Goal: Task Accomplishment & Management: Manage account settings

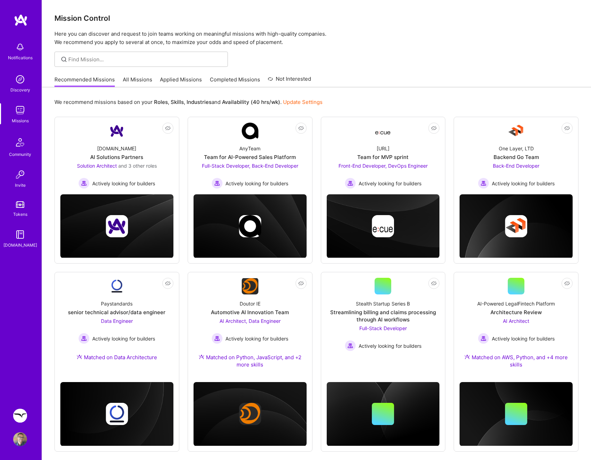
click at [19, 419] on img at bounding box center [20, 416] width 14 height 14
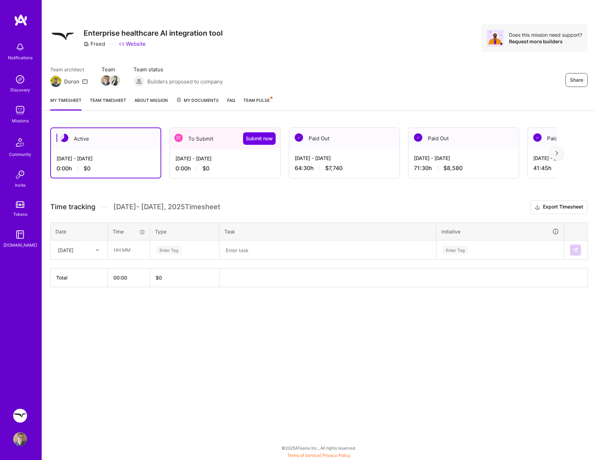
click at [246, 154] on div "[DATE] - [DATE] 0:00 h $0" at bounding box center [225, 163] width 110 height 28
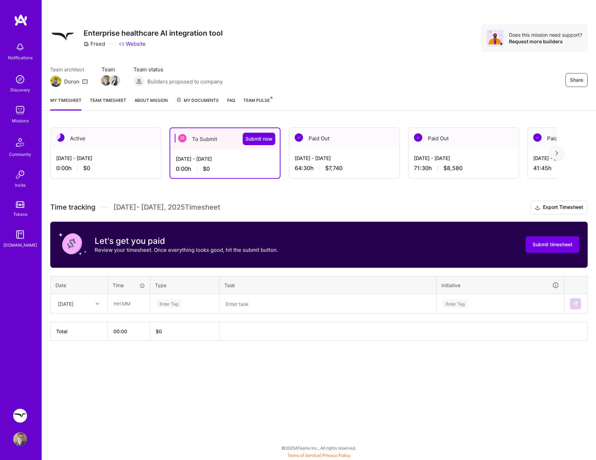
click at [338, 152] on div "[DATE] - [DATE] 64:30 h $7,740" at bounding box center [344, 163] width 110 height 28
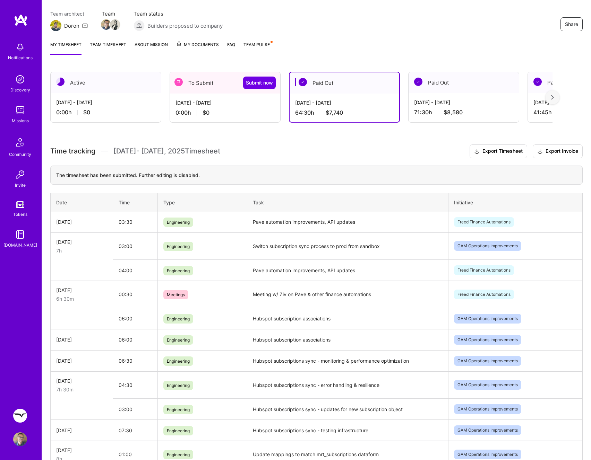
scroll to position [57, 0]
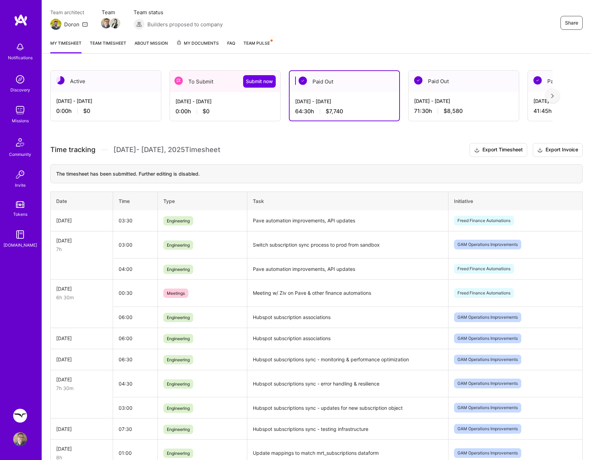
click at [306, 222] on td "Pave automation improvements, API updates" at bounding box center [347, 220] width 201 height 21
copy td "Pave automation improvements, API updates"
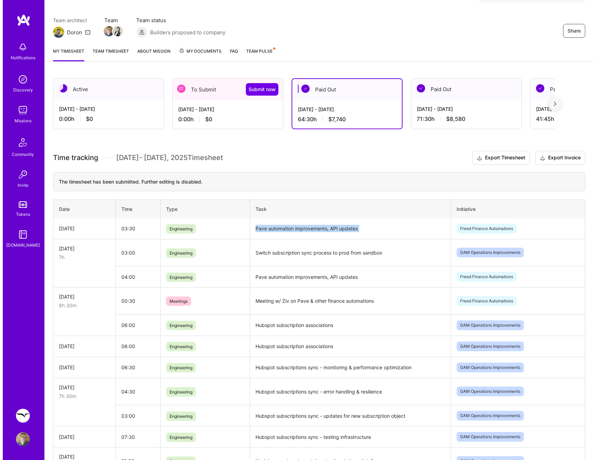
scroll to position [0, 0]
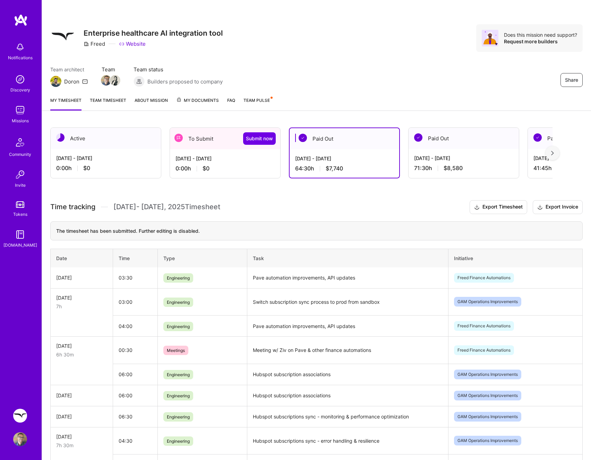
click at [259, 173] on div "[DATE] - [DATE] 0:00 h $0" at bounding box center [225, 163] width 110 height 28
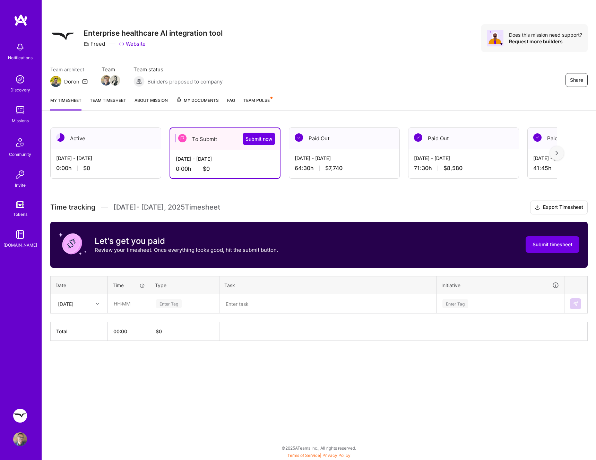
click at [88, 300] on div "[DATE]" at bounding box center [73, 303] width 38 height 11
click at [77, 333] on div "[DATE]" at bounding box center [79, 336] width 56 height 13
click at [118, 309] on input "text" at bounding box center [128, 304] width 41 height 18
type input "00:30"
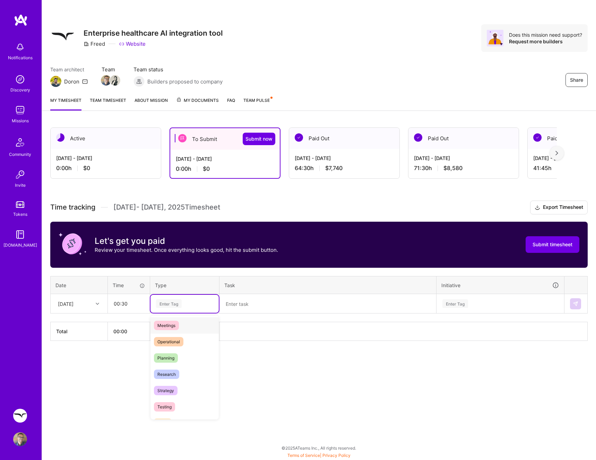
click at [179, 330] on div "Meetings" at bounding box center [184, 326] width 68 height 16
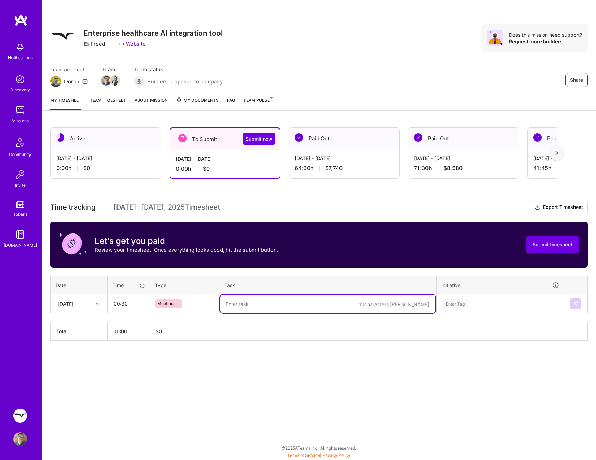
click at [240, 306] on textarea at bounding box center [327, 304] width 215 height 18
type textarea "Team sync meeting"
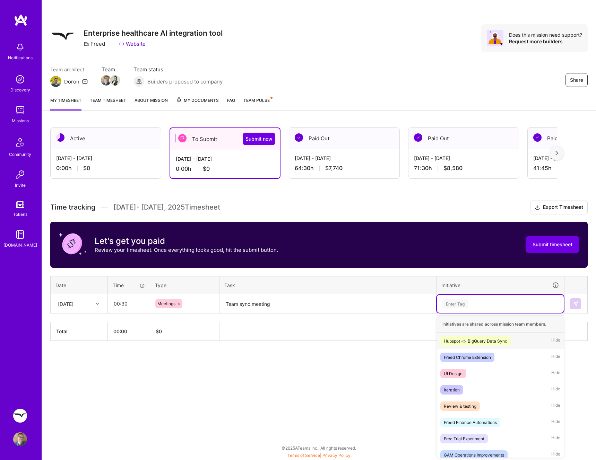
click at [515, 304] on div "Enter Tag" at bounding box center [500, 303] width 117 height 9
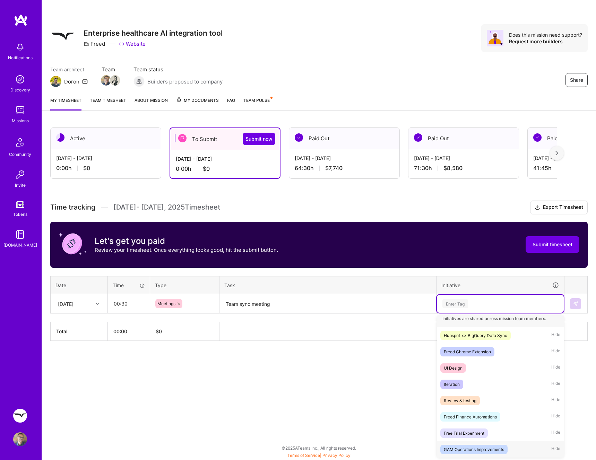
click at [484, 451] on div "GAM Operations Improvements" at bounding box center [474, 449] width 60 height 7
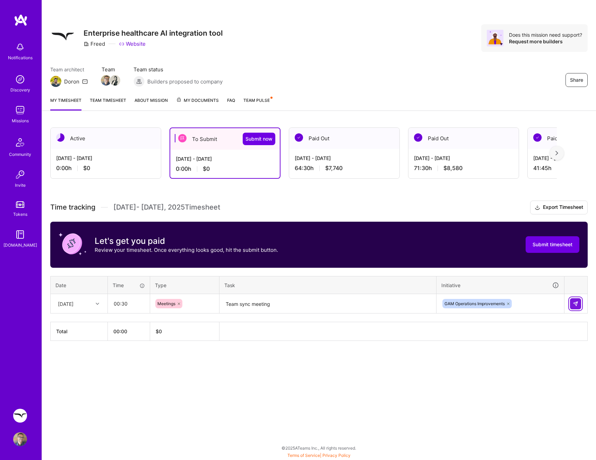
click at [575, 305] on img at bounding box center [576, 304] width 6 height 6
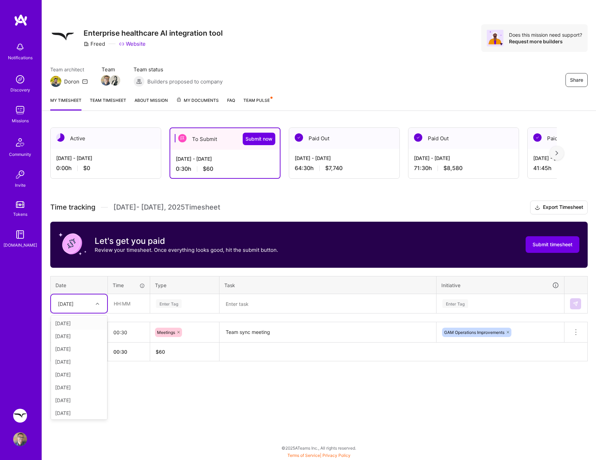
click at [97, 302] on icon at bounding box center [97, 303] width 3 height 3
click at [80, 372] on div "[DATE]" at bounding box center [79, 374] width 56 height 13
click at [123, 312] on input "text" at bounding box center [128, 304] width 41 height 18
type input "5"
type input "00:30"
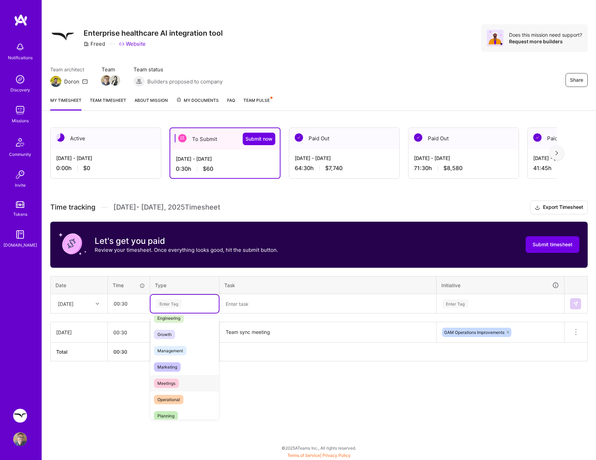
scroll to position [67, 0]
click at [188, 371] on div "Meetings" at bounding box center [184, 374] width 68 height 16
click at [267, 309] on textarea at bounding box center [327, 304] width 215 height 18
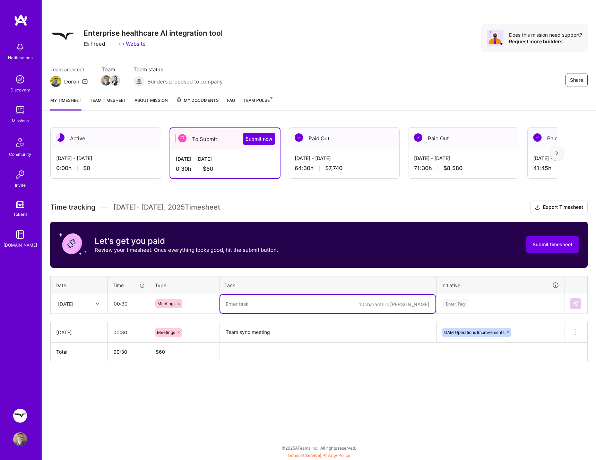
paste textarea "Pave automation improvements, API updates"
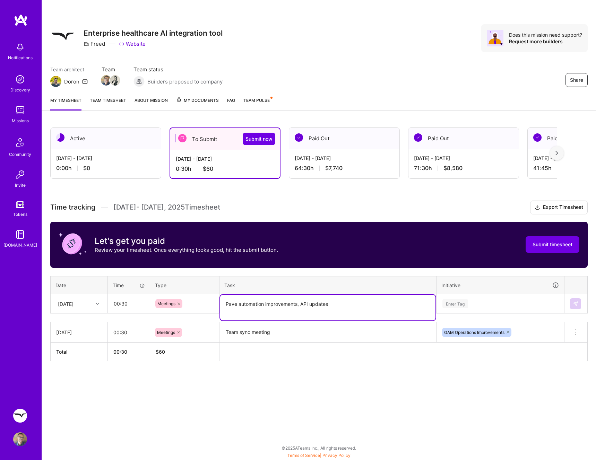
type textarea "S"
type textarea "Team sync meeting"
click at [483, 300] on div "Enter Tag" at bounding box center [500, 303] width 117 height 9
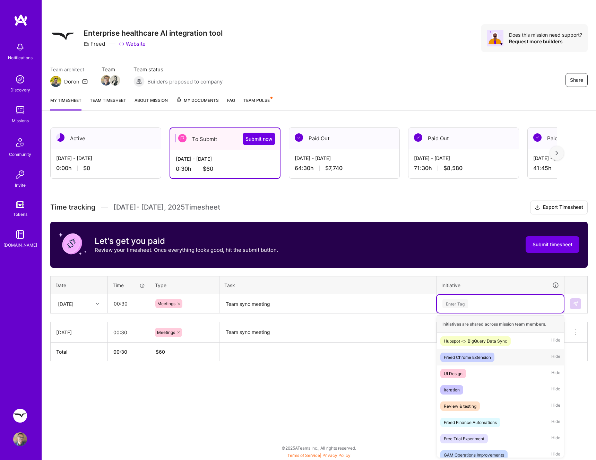
scroll to position [6, 0]
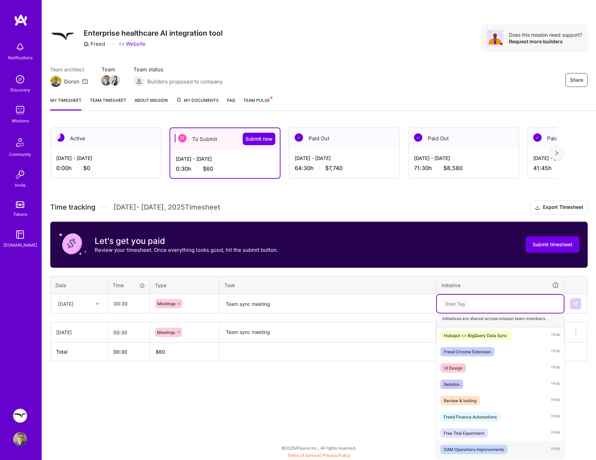
click at [490, 446] on div "GAM Operations Improvements" at bounding box center [474, 449] width 60 height 7
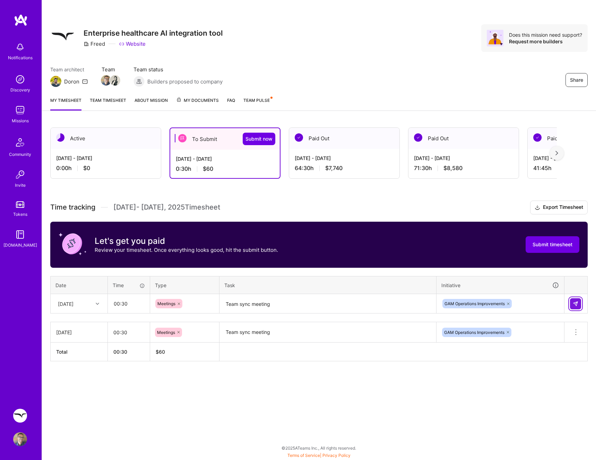
click at [574, 307] on button at bounding box center [575, 303] width 11 height 11
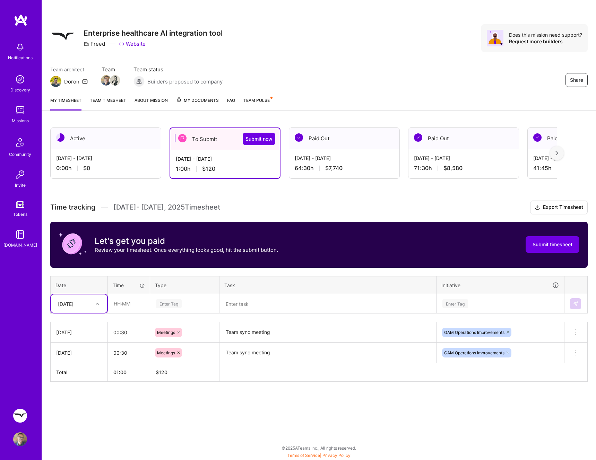
click at [97, 304] on icon at bounding box center [97, 303] width 3 height 3
click at [78, 364] on div "[DATE]" at bounding box center [79, 362] width 56 height 13
click at [121, 308] on input "text" at bounding box center [128, 304] width 41 height 18
type input "00:30"
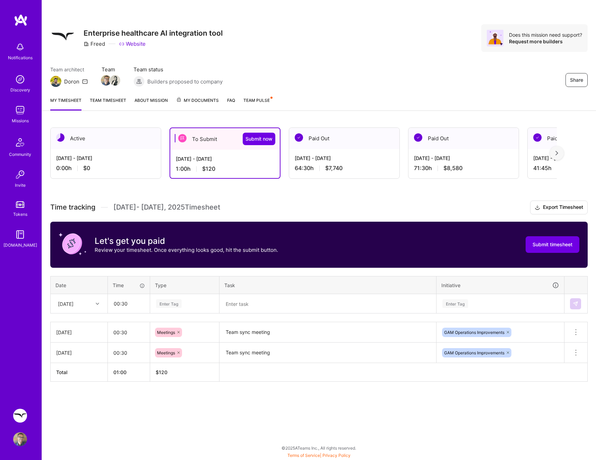
click at [162, 308] on div "Enter Tag" at bounding box center [169, 303] width 26 height 11
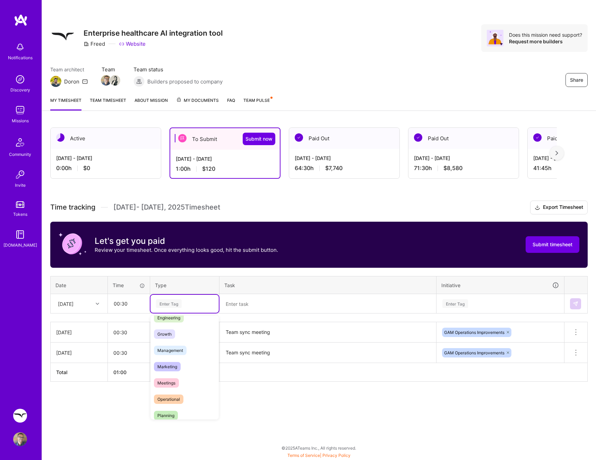
scroll to position [61, 0]
click at [172, 378] on span "Meetings" at bounding box center [166, 379] width 25 height 9
click at [249, 312] on textarea at bounding box center [327, 304] width 215 height 18
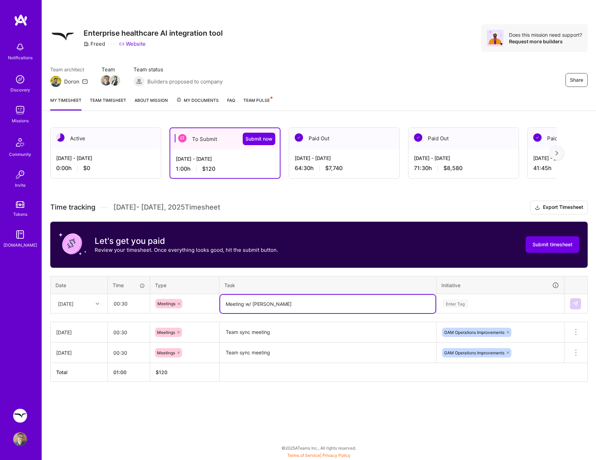
type textarea "Meeting w/ [PERSON_NAME]"
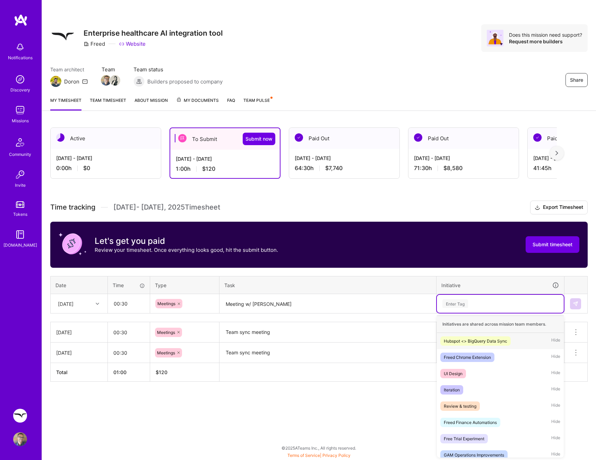
click at [478, 304] on div "Enter Tag" at bounding box center [500, 303] width 117 height 9
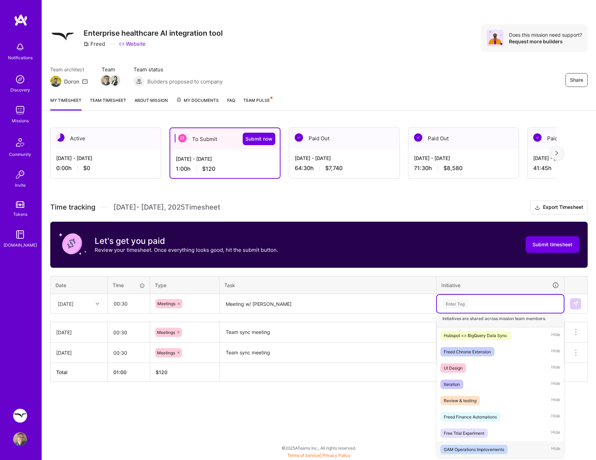
click at [483, 447] on div "GAM Operations Improvements" at bounding box center [474, 449] width 60 height 7
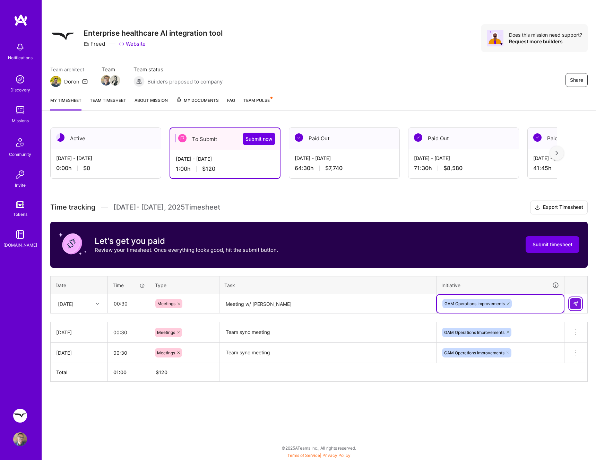
click at [575, 305] on img at bounding box center [576, 304] width 6 height 6
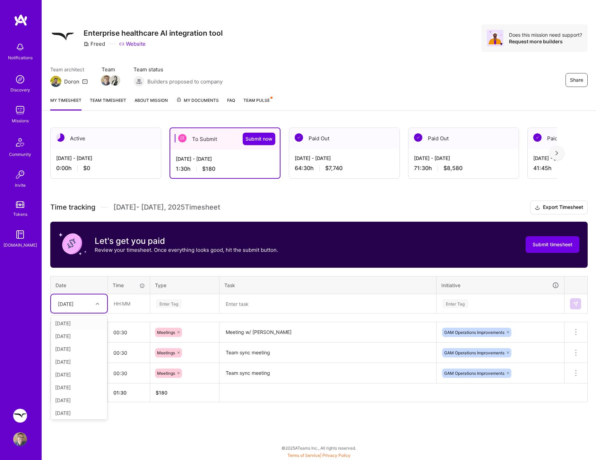
click at [98, 301] on div at bounding box center [98, 303] width 11 height 9
click at [77, 409] on div "[DATE]" at bounding box center [79, 415] width 56 height 13
click at [118, 303] on input "text" at bounding box center [128, 304] width 41 height 18
type input "00:30"
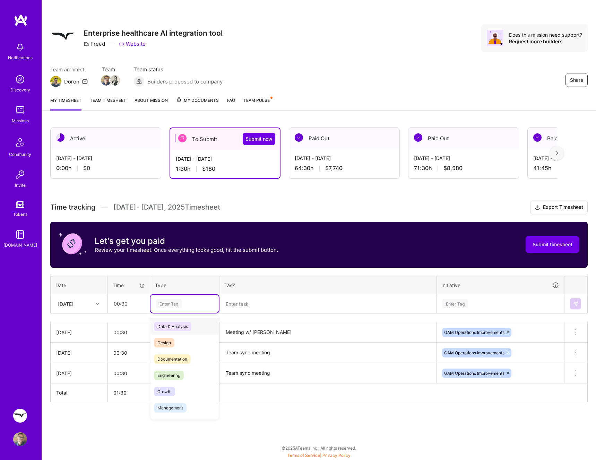
click at [201, 300] on div "Enter Tag" at bounding box center [184, 303] width 59 height 9
click at [165, 396] on span "Meetings" at bounding box center [166, 397] width 25 height 9
click at [257, 311] on textarea at bounding box center [327, 304] width 215 height 18
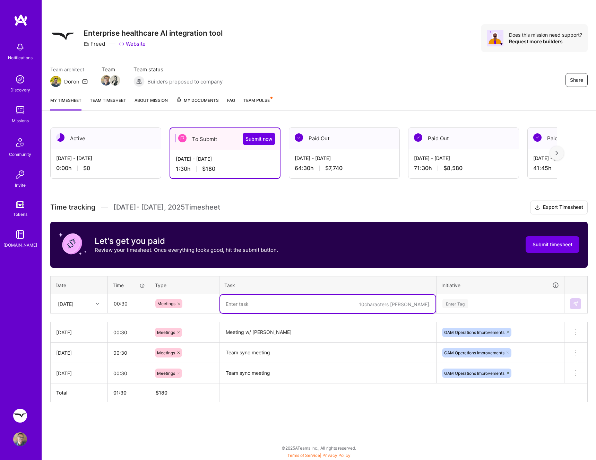
type textarea "S"
type textarea "Team sync meeting"
click at [442, 309] on div "Enter Tag" at bounding box center [500, 304] width 127 height 18
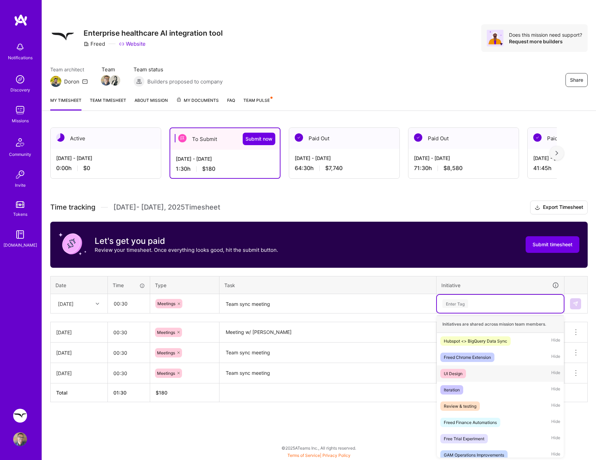
scroll to position [6, 0]
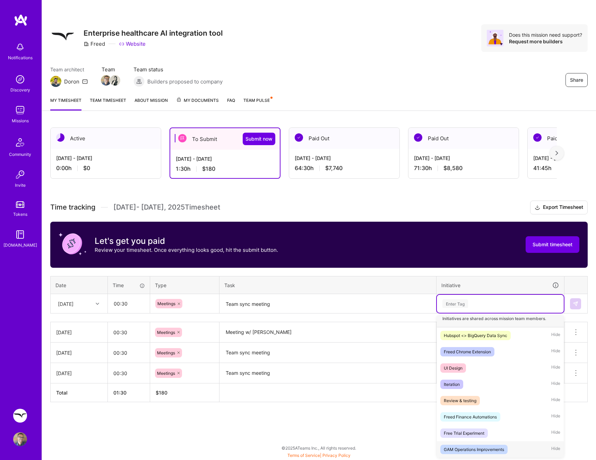
click at [487, 450] on div "GAM Operations Improvements" at bounding box center [474, 449] width 60 height 7
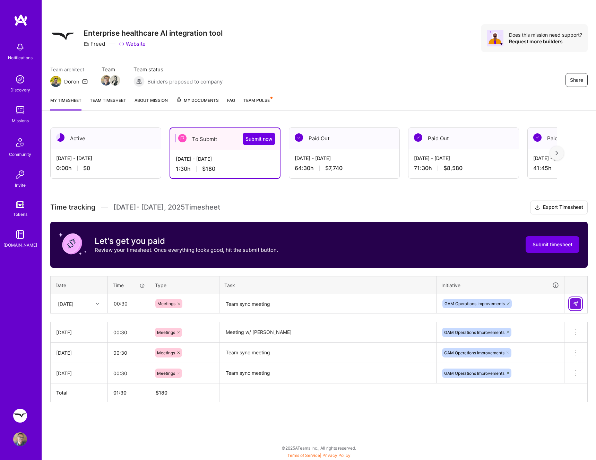
click at [570, 304] on button at bounding box center [575, 303] width 11 height 11
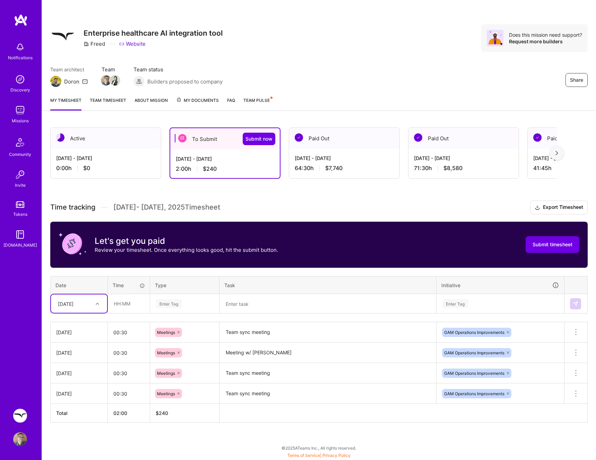
click at [98, 304] on icon at bounding box center [97, 303] width 3 height 3
click at [75, 411] on div "[DATE]" at bounding box center [79, 412] width 56 height 13
click at [127, 302] on input "text" at bounding box center [128, 304] width 41 height 18
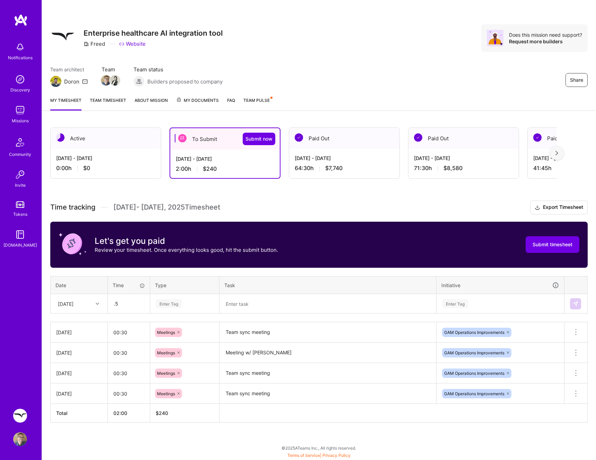
type input "00:30"
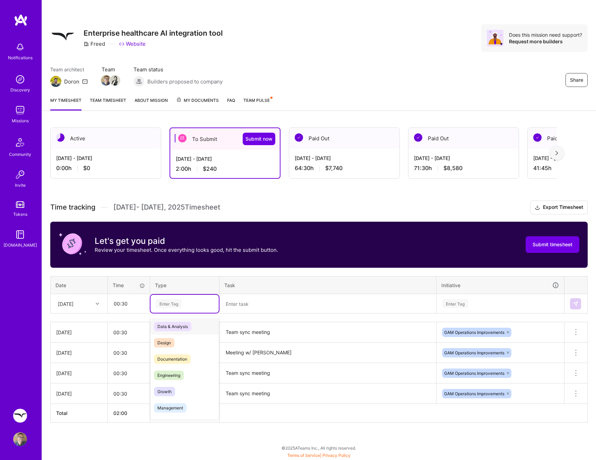
click at [186, 306] on div "Enter Tag" at bounding box center [184, 303] width 59 height 9
click at [173, 395] on span "Meetings" at bounding box center [166, 395] width 25 height 9
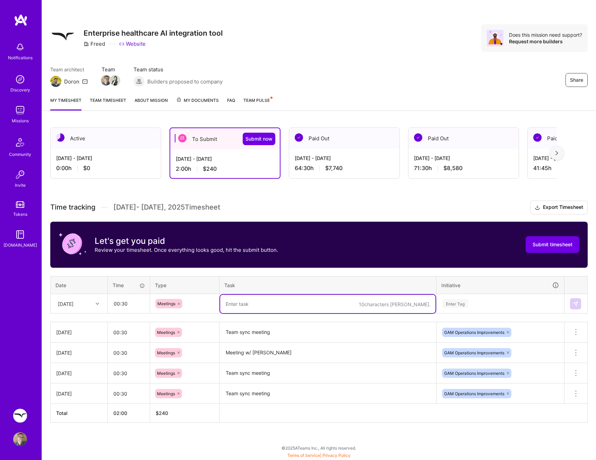
click at [245, 304] on textarea at bounding box center [327, 304] width 215 height 18
type textarea "Meeting w/ [PERSON_NAME]"
click at [438, 311] on div "Enter Tag" at bounding box center [500, 304] width 127 height 18
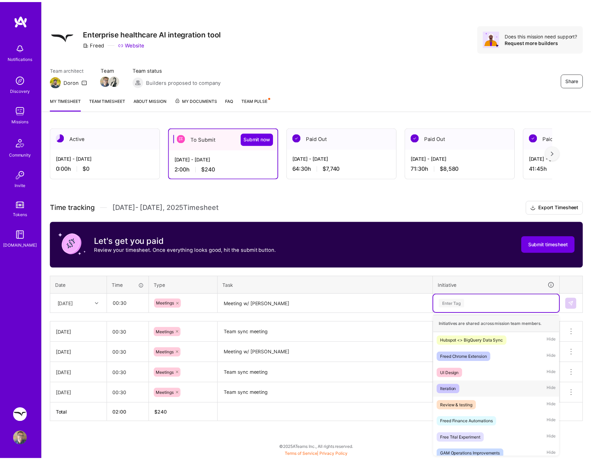
scroll to position [6, 0]
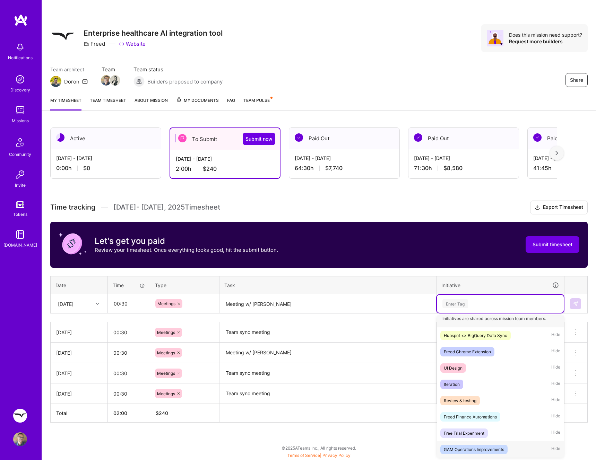
click at [481, 444] on div "GAM Operations Improvements Hide" at bounding box center [500, 450] width 127 height 16
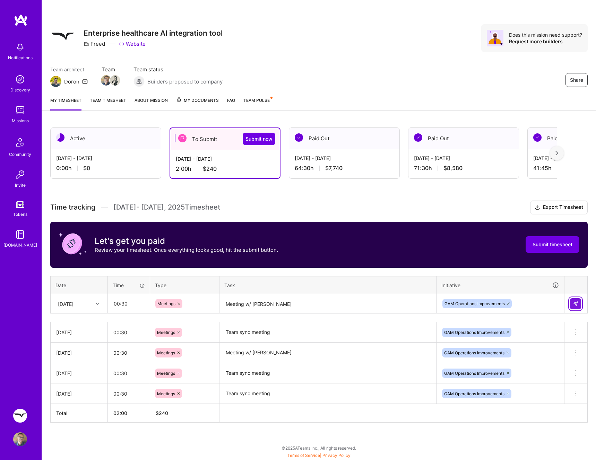
click at [573, 306] on img at bounding box center [576, 304] width 6 height 6
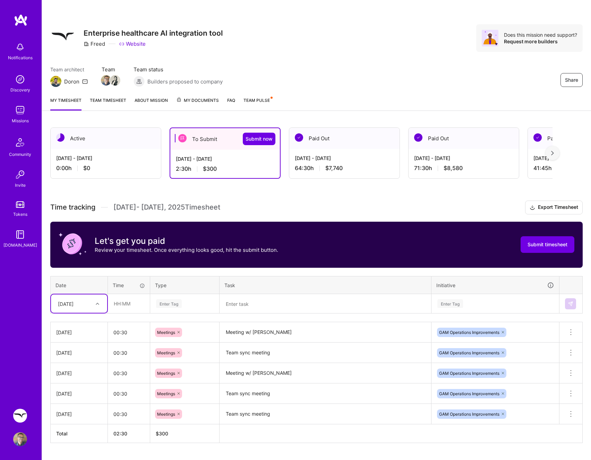
click at [91, 301] on div "[DATE]" at bounding box center [73, 303] width 38 height 11
click at [81, 347] on div "[DATE]" at bounding box center [79, 349] width 56 height 13
click at [126, 303] on input "text" at bounding box center [128, 304] width 41 height 18
type input "05:00"
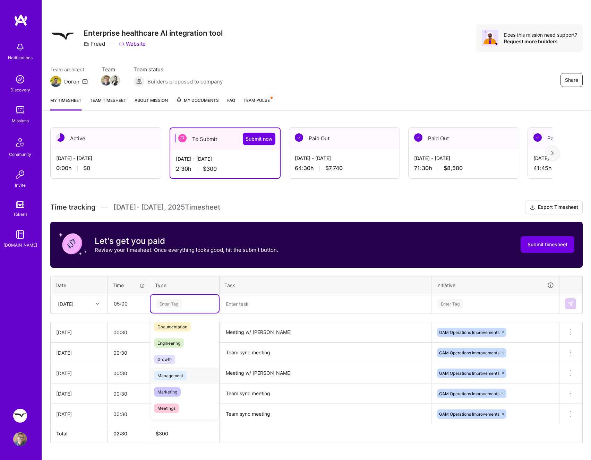
scroll to position [43, 0]
click at [182, 335] on span "Engineering" at bounding box center [169, 332] width 30 height 9
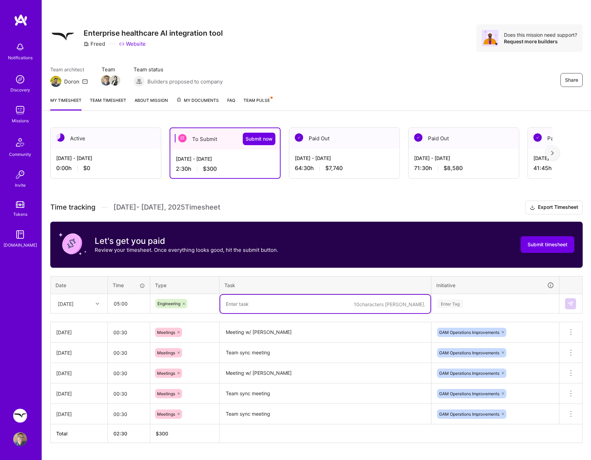
click at [241, 302] on textarea at bounding box center [325, 304] width 210 height 18
type textarea "Subscription sync finishing touches & full prod run"
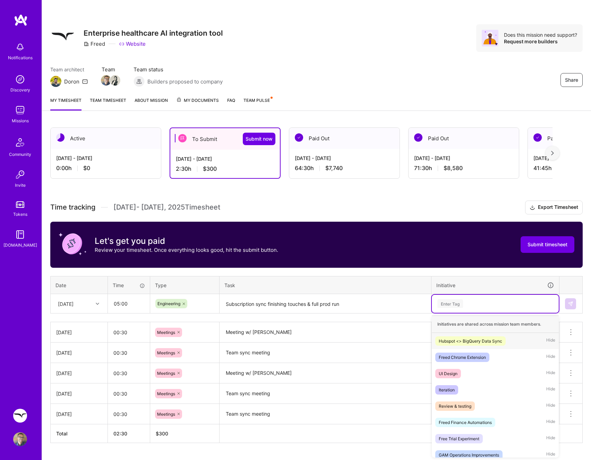
click at [473, 308] on div "Enter Tag" at bounding box center [494, 303] width 117 height 9
click at [482, 456] on div "GAM Operations Improvements" at bounding box center [468, 453] width 60 height 7
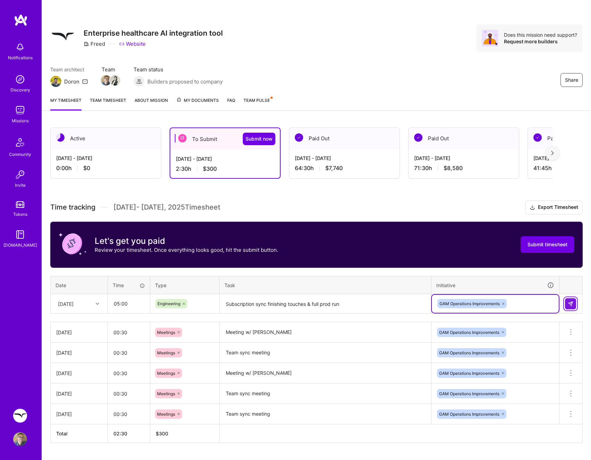
click at [570, 303] on img at bounding box center [570, 304] width 6 height 6
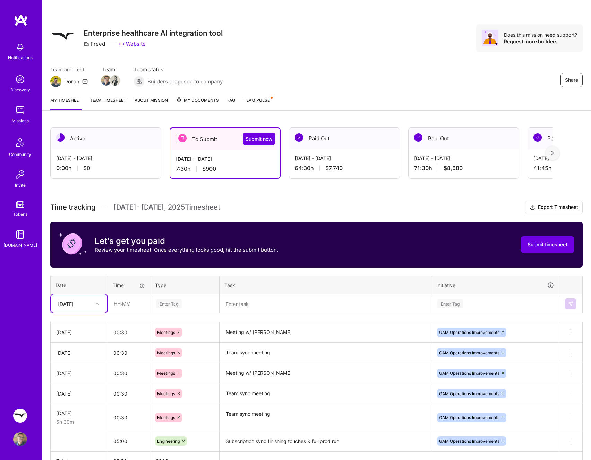
click at [77, 299] on div "[DATE]" at bounding box center [73, 303] width 38 height 11
click at [75, 349] on div "[DATE]" at bounding box center [79, 349] width 56 height 13
click at [129, 304] on input "text" at bounding box center [128, 304] width 41 height 18
type input "07:00"
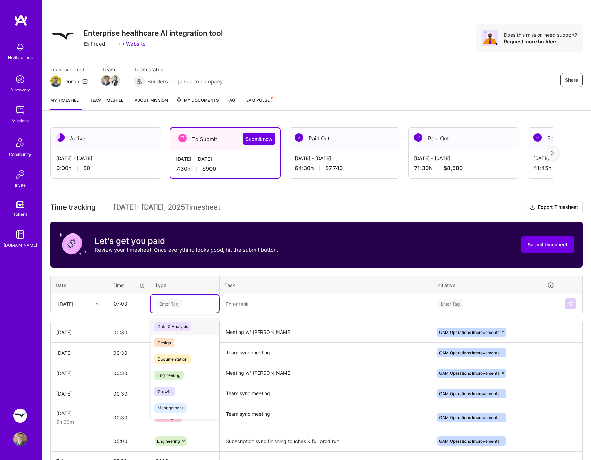
click at [198, 299] on div "Enter Tag" at bounding box center [184, 303] width 59 height 9
click at [179, 382] on div "Engineering" at bounding box center [184, 375] width 68 height 16
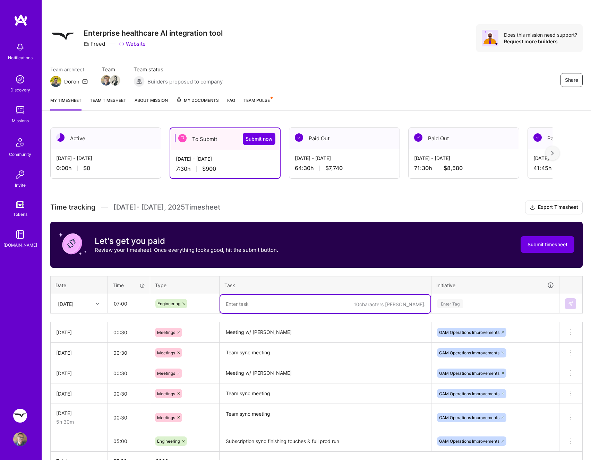
click at [251, 304] on textarea at bounding box center [325, 304] width 210 height 18
type textarea "Cont. Subscription sync w/ Contact Associations"
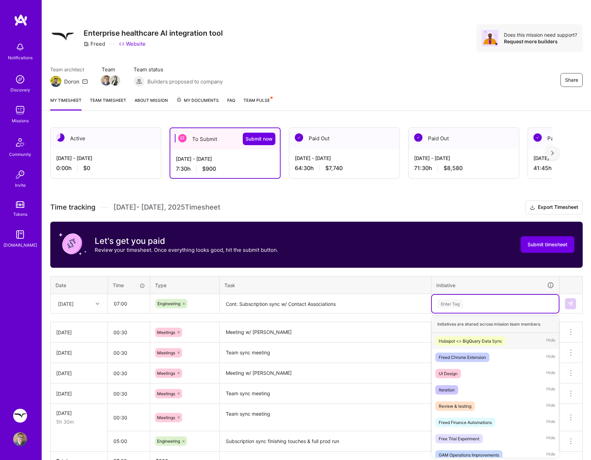
click at [470, 303] on div "Enter Tag" at bounding box center [494, 303] width 117 height 9
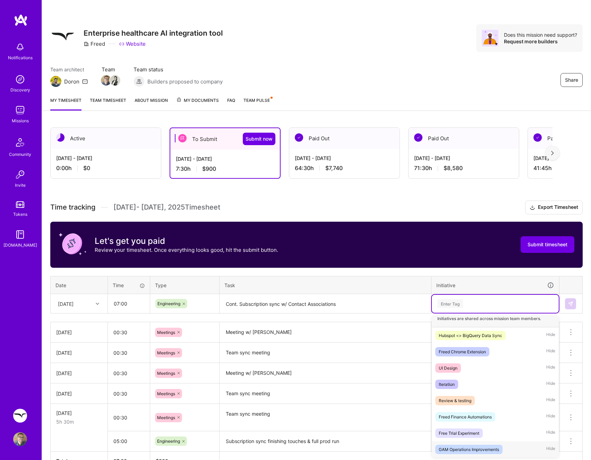
click at [494, 445] on span "GAM Operations Improvements" at bounding box center [468, 449] width 67 height 9
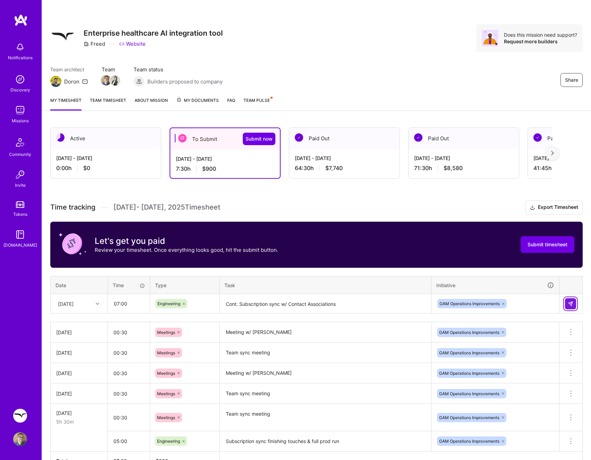
click at [568, 304] on img at bounding box center [570, 304] width 6 height 6
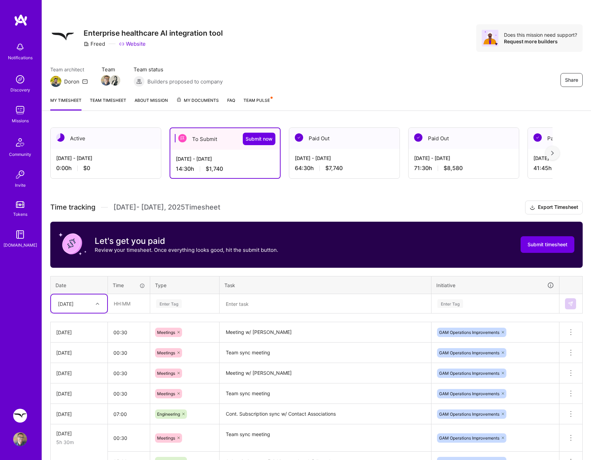
click at [96, 304] on icon at bounding box center [97, 303] width 3 height 3
click at [77, 359] on div "[DATE]" at bounding box center [79, 362] width 56 height 13
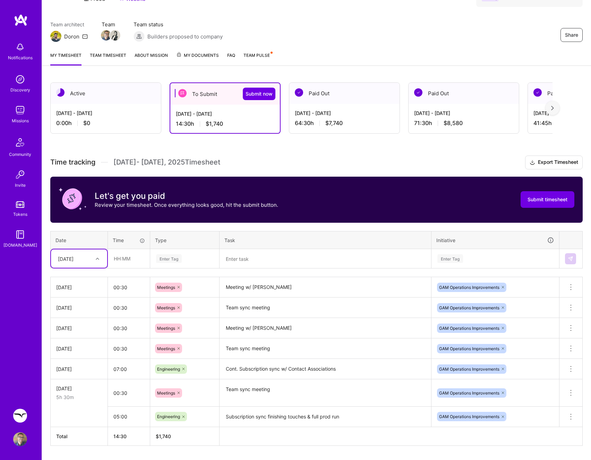
scroll to position [65, 0]
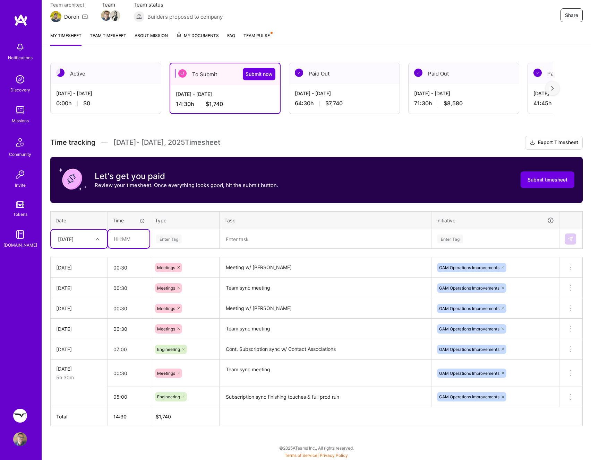
click at [110, 245] on input "text" at bounding box center [128, 239] width 41 height 18
type input "07:00"
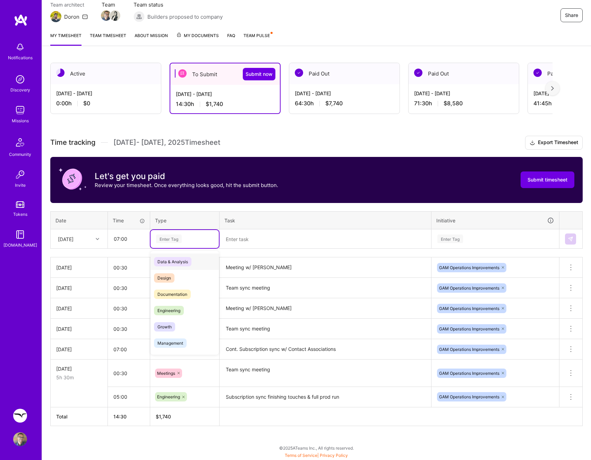
click at [182, 245] on div "Enter Tag" at bounding box center [184, 239] width 68 height 18
click at [179, 309] on span "Engineering" at bounding box center [169, 310] width 30 height 9
click at [250, 242] on textarea at bounding box center [325, 239] width 210 height 18
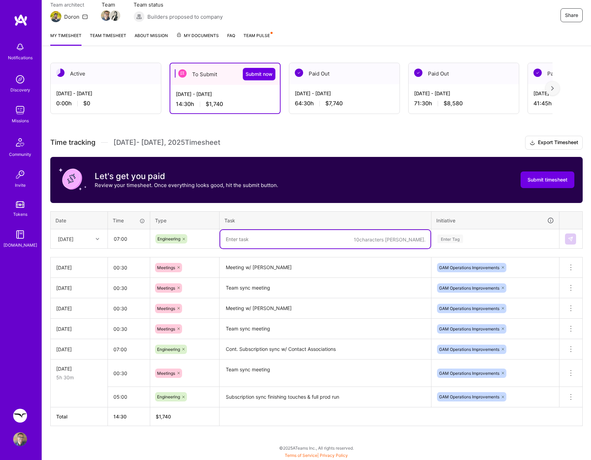
paste textarea "Cont. Subscription sync w/ Contact Associations"
type textarea "Cont. Subscription sync w/ Contact Associations"
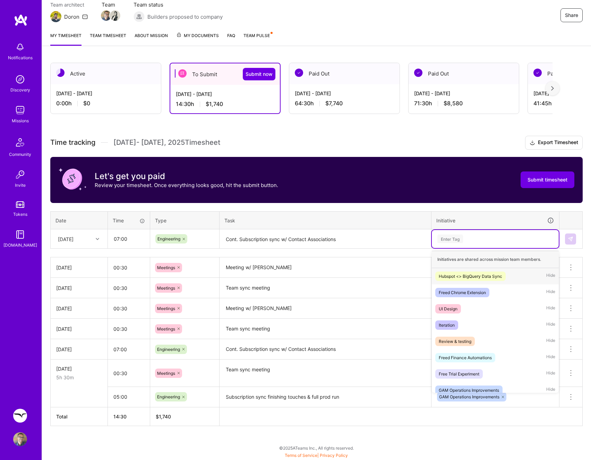
click at [480, 242] on div "Enter Tag" at bounding box center [494, 239] width 117 height 9
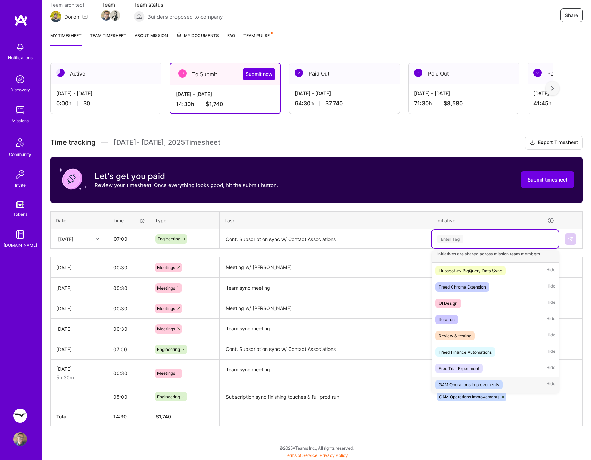
click at [472, 382] on div "GAM Operations Improvements" at bounding box center [468, 384] width 60 height 7
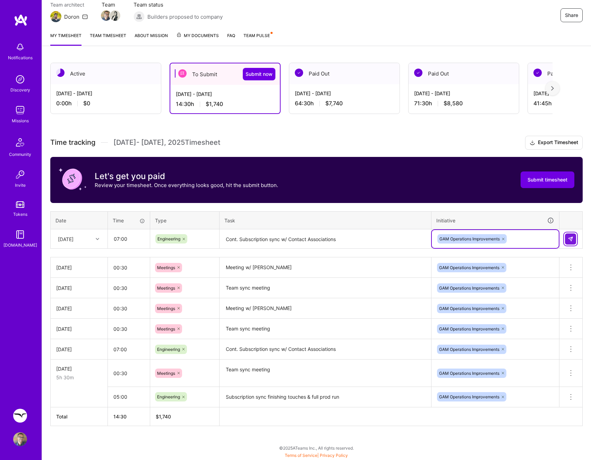
click at [569, 237] on img at bounding box center [570, 239] width 6 height 6
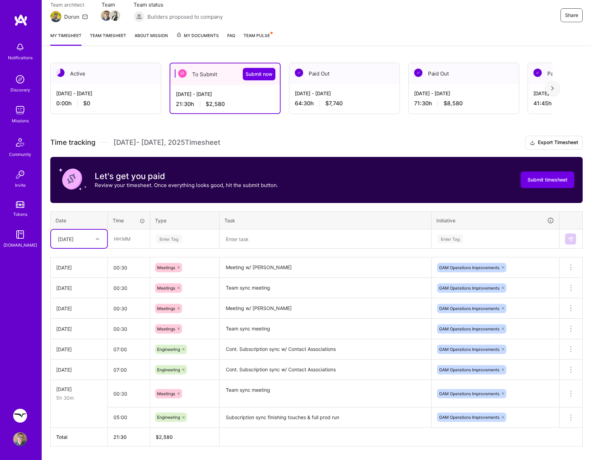
click at [332, 418] on textarea "Subscription sync finishing touches & full prod run" at bounding box center [325, 417] width 210 height 19
click at [96, 237] on icon at bounding box center [97, 238] width 3 height 3
click at [77, 283] on div "[DATE]" at bounding box center [79, 284] width 56 height 13
click at [124, 244] on input "text" at bounding box center [128, 239] width 41 height 18
type input "02:00"
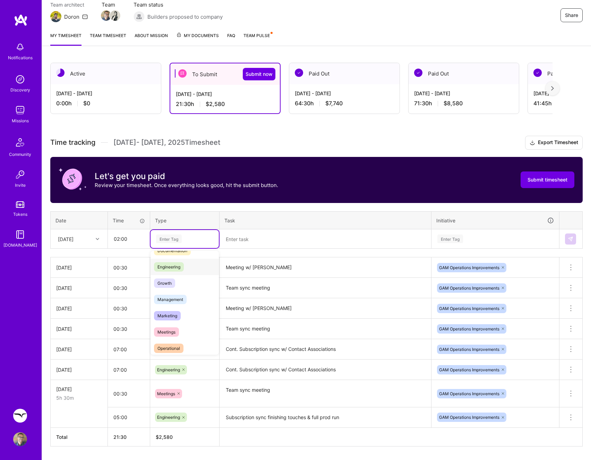
scroll to position [38, 0]
click at [177, 266] on div "Engineering" at bounding box center [184, 272] width 68 height 16
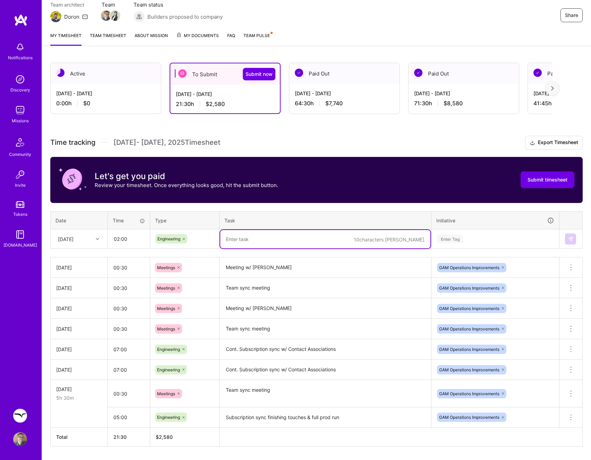
click at [238, 238] on textarea at bounding box center [325, 239] width 210 height 18
type textarea "Explore new filters for expanding prod run sync from dataform"
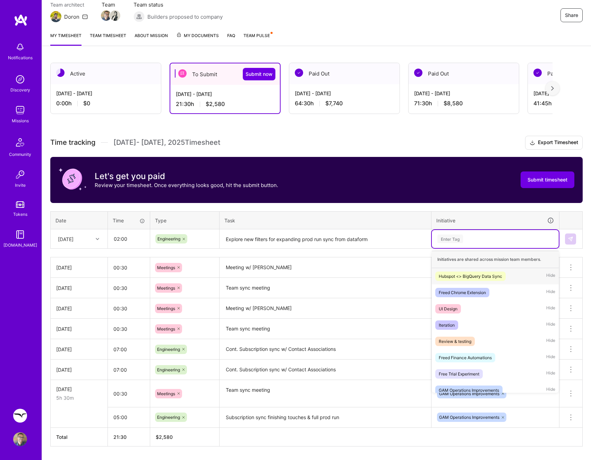
click at [480, 244] on div "Enter Tag" at bounding box center [495, 239] width 127 height 18
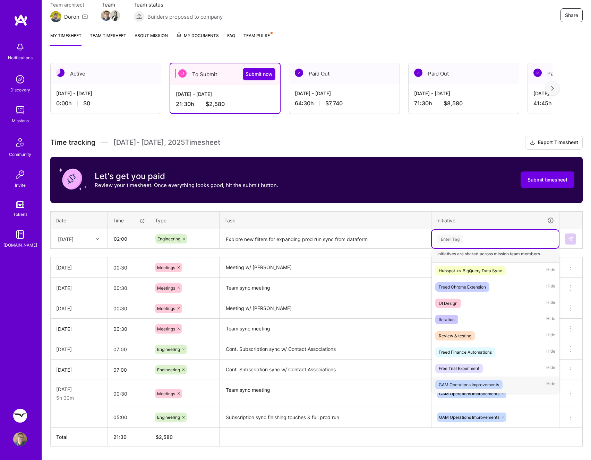
click at [481, 387] on div "GAM Operations Improvements" at bounding box center [468, 384] width 60 height 7
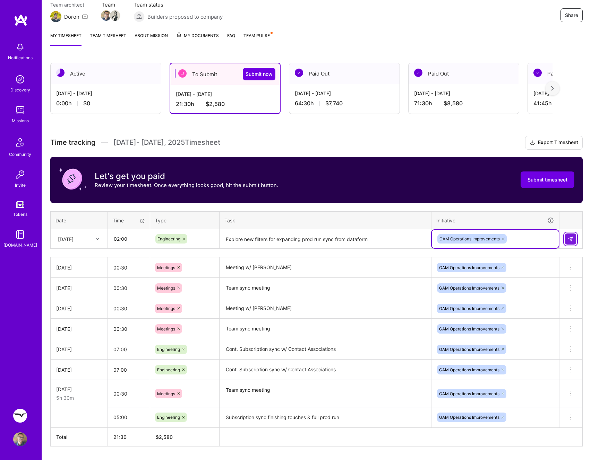
click at [569, 238] on img at bounding box center [570, 239] width 6 height 6
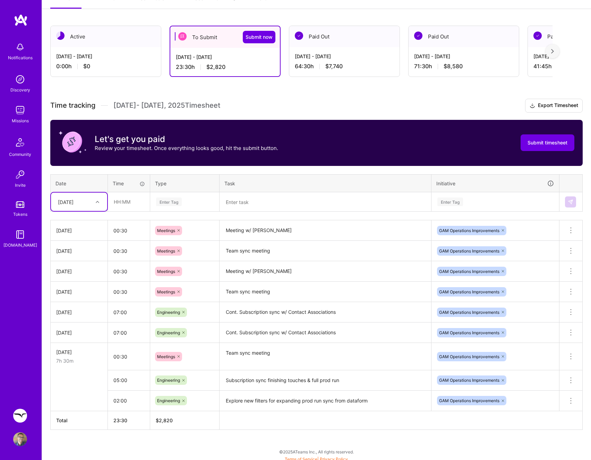
scroll to position [106, 0]
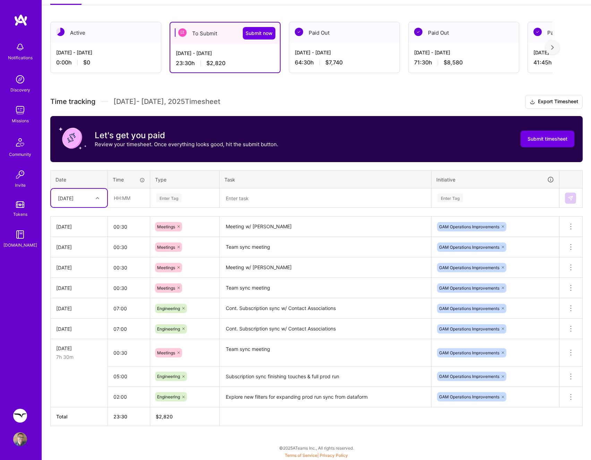
click at [103, 200] on div at bounding box center [98, 198] width 11 height 9
click at [83, 269] on div "[DATE]" at bounding box center [79, 269] width 56 height 13
click at [133, 199] on input "text" at bounding box center [128, 198] width 41 height 18
type input "05:30"
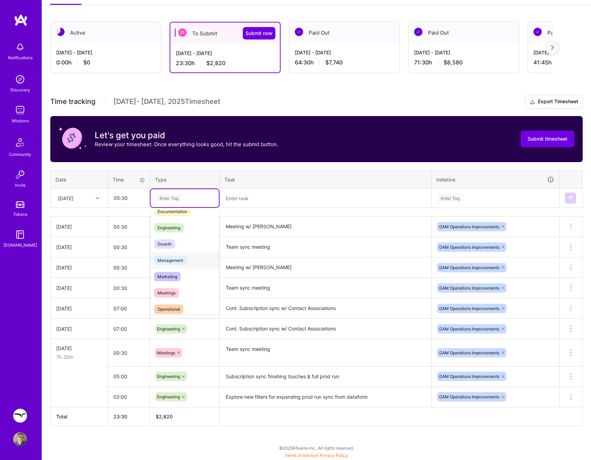
scroll to position [41, 0]
click at [180, 224] on span "Engineering" at bounding box center [169, 228] width 30 height 9
click at [249, 202] on textarea at bounding box center [325, 198] width 210 height 18
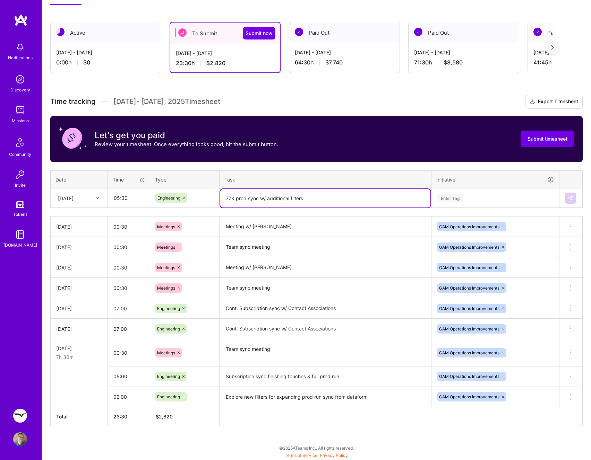
type textarea "77K prod sync w/ additional filters"
click at [499, 198] on div "Enter Tag" at bounding box center [494, 198] width 117 height 9
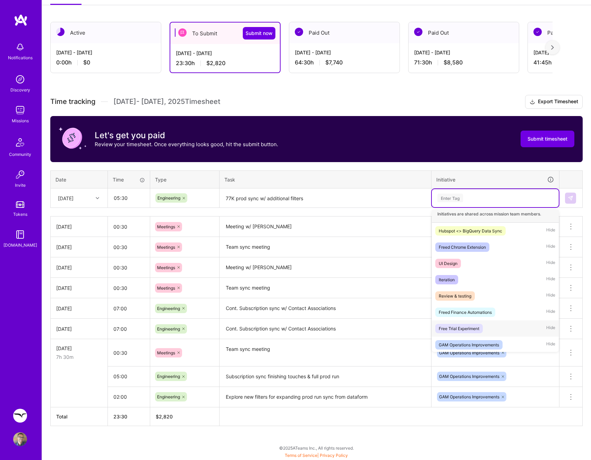
scroll to position [4, 0]
click at [486, 341] on span "GAM Operations Improvements" at bounding box center [468, 345] width 67 height 9
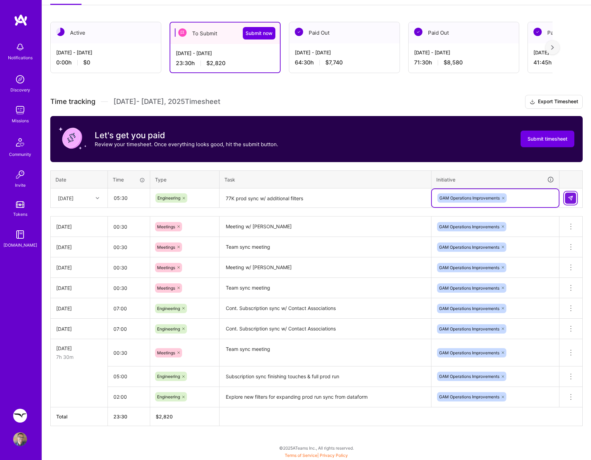
click at [573, 200] on img at bounding box center [570, 199] width 6 height 6
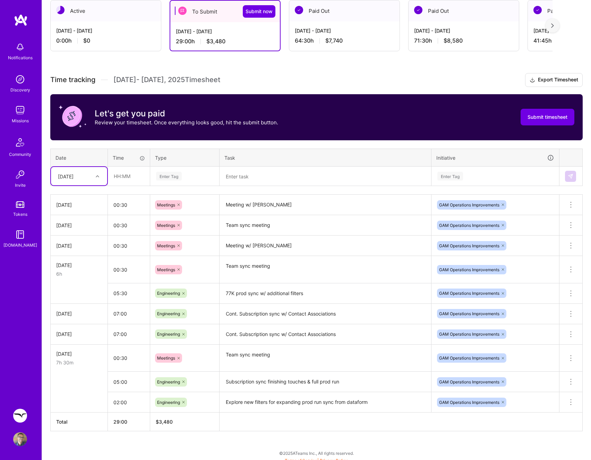
scroll to position [133, 0]
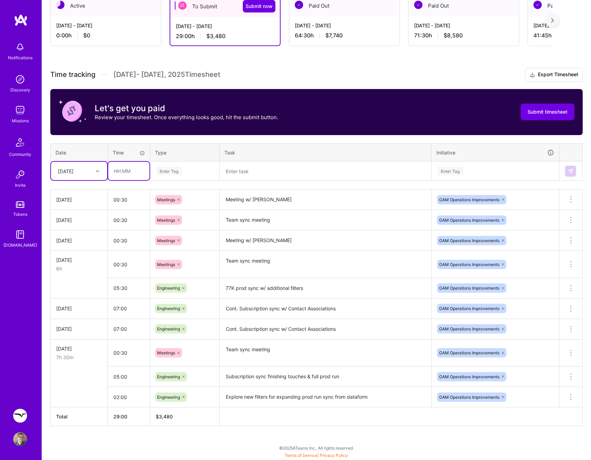
click at [116, 167] on input "text" at bounding box center [128, 171] width 41 height 18
type input "02:15"
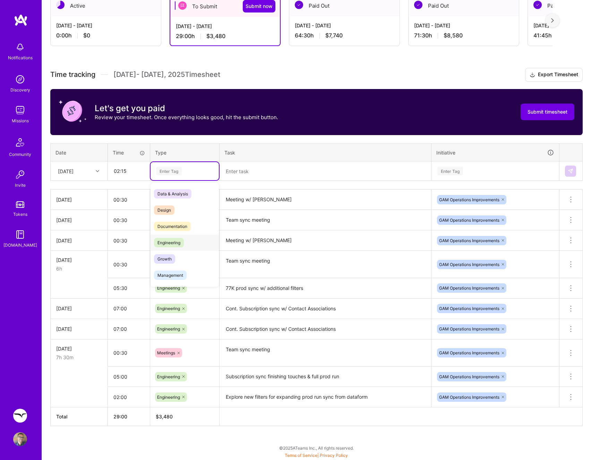
scroll to position [80, 0]
click at [175, 230] on span "Meetings" at bounding box center [166, 228] width 25 height 9
click at [176, 172] on div at bounding box center [178, 170] width 7 height 9
click at [181, 171] on div "Enter Tag" at bounding box center [169, 171] width 26 height 11
click at [177, 236] on div "Engineering" at bounding box center [184, 243] width 68 height 16
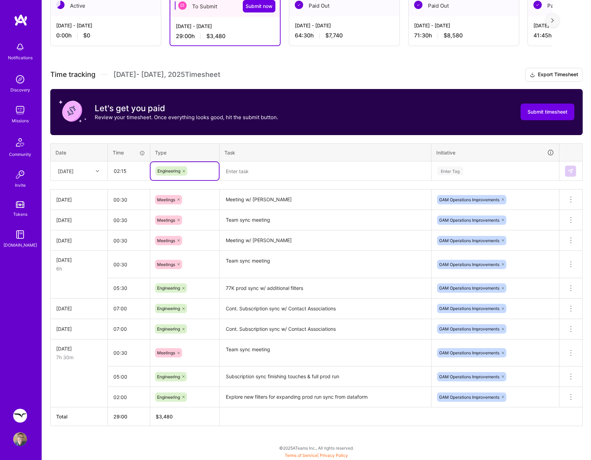
click at [235, 173] on textarea at bounding box center [325, 171] width 210 height 18
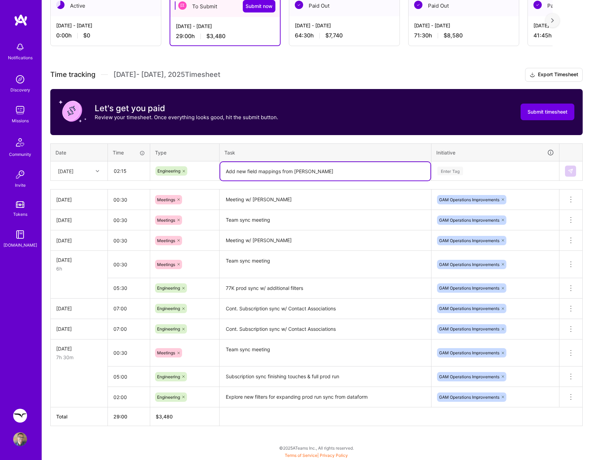
type textarea "Add new field mappings from [PERSON_NAME]"
click at [478, 164] on div "Enter Tag" at bounding box center [495, 171] width 127 height 18
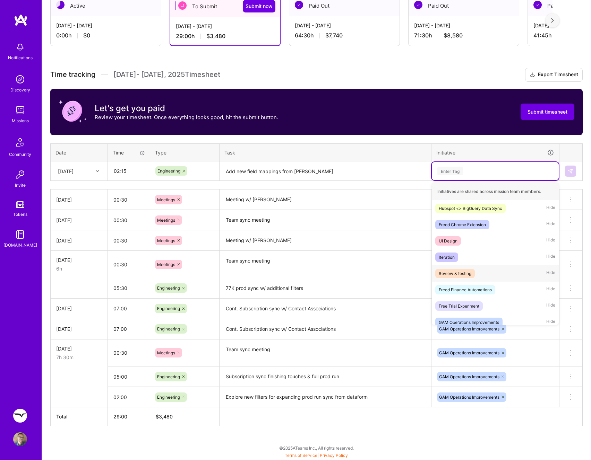
scroll to position [6, 0]
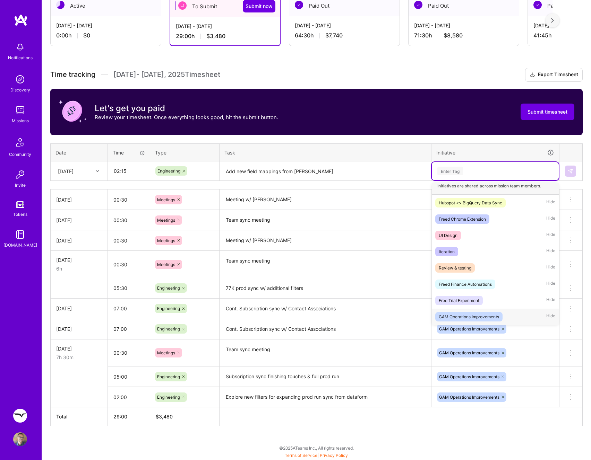
click at [490, 314] on div "GAM Operations Improvements" at bounding box center [468, 316] width 60 height 7
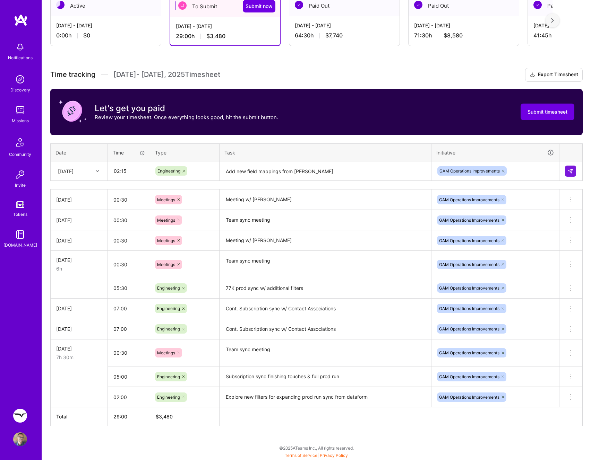
click at [566, 162] on td at bounding box center [570, 171] width 23 height 19
click at [568, 168] on button at bounding box center [570, 171] width 11 height 11
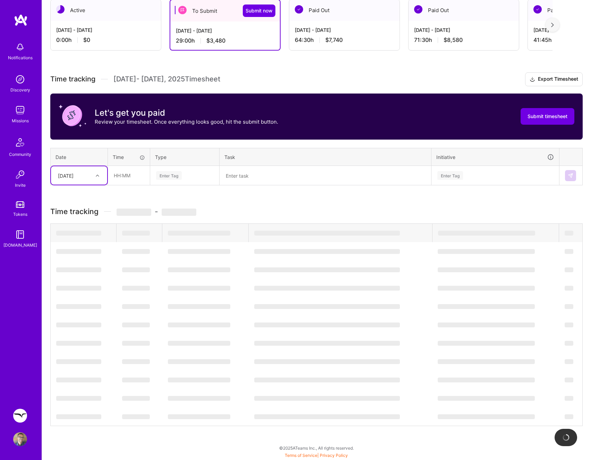
scroll to position [128, 0]
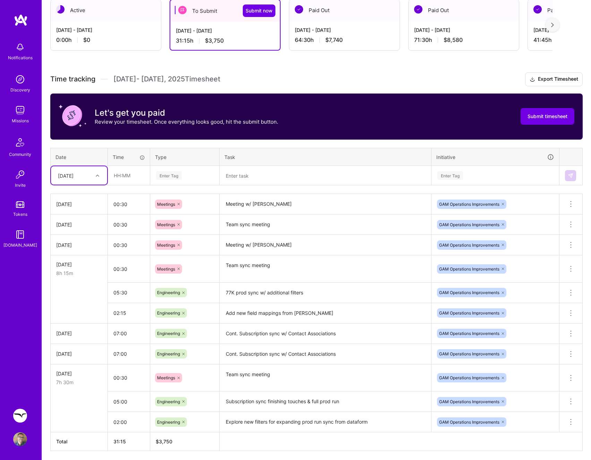
click at [96, 172] on div at bounding box center [98, 175] width 11 height 9
click at [71, 259] on div "[DATE]" at bounding box center [79, 259] width 56 height 13
click at [133, 175] on input "text" at bounding box center [128, 175] width 41 height 18
click at [160, 172] on div "Enter Tag" at bounding box center [169, 175] width 26 height 11
type input "04:00"
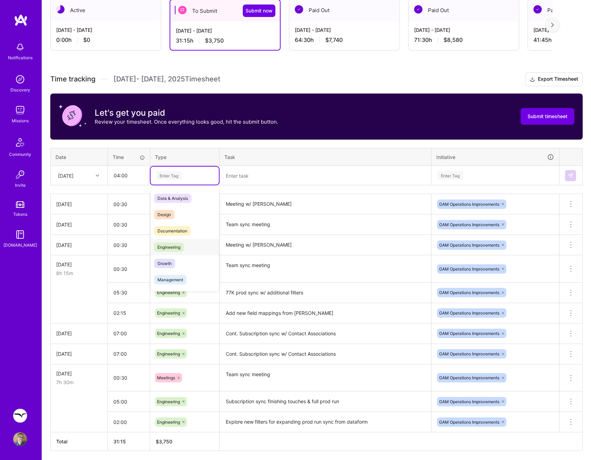
click at [177, 246] on span "Engineering" at bounding box center [169, 247] width 30 height 9
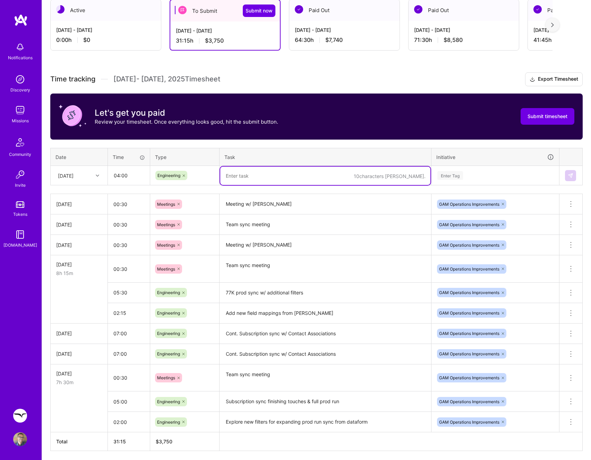
click at [254, 177] on textarea at bounding box center [325, 176] width 210 height 18
paste textarea "Pave automation improvements, API updates"
type textarea "Pave automation improvements, API updates"
click at [504, 178] on div "Enter Tag" at bounding box center [494, 175] width 117 height 9
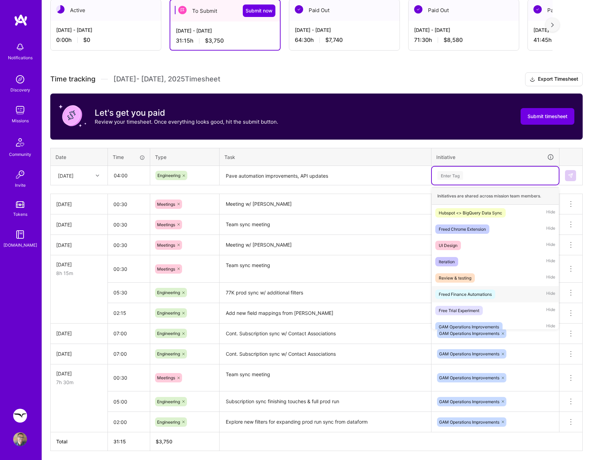
click at [477, 291] on div "Freed Finance Automations" at bounding box center [464, 294] width 53 height 7
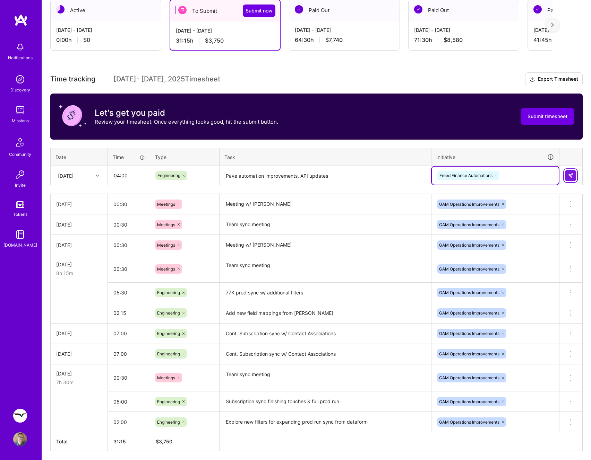
click at [567, 174] on img at bounding box center [570, 176] width 6 height 6
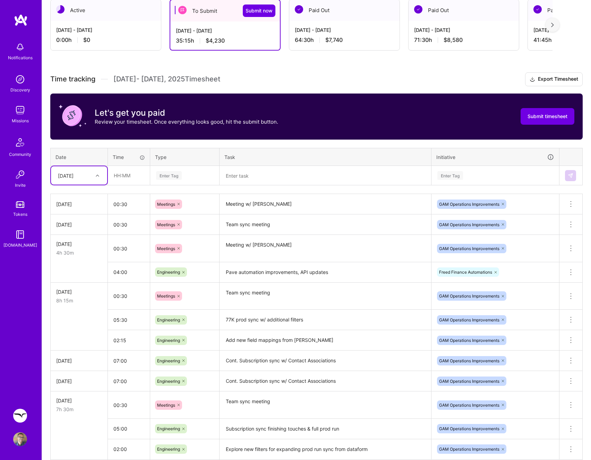
click at [99, 176] on div at bounding box center [98, 175] width 11 height 9
click at [82, 209] on div "[DATE]" at bounding box center [79, 206] width 56 height 13
click at [123, 179] on input "text" at bounding box center [128, 175] width 41 height 18
type input "06:00"
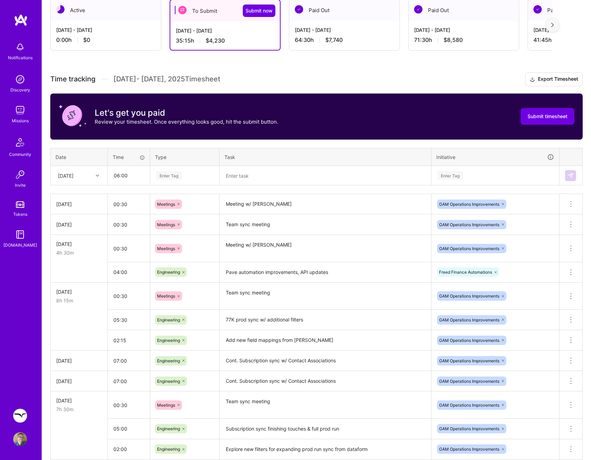
click at [166, 177] on div "Enter Tag" at bounding box center [169, 175] width 26 height 11
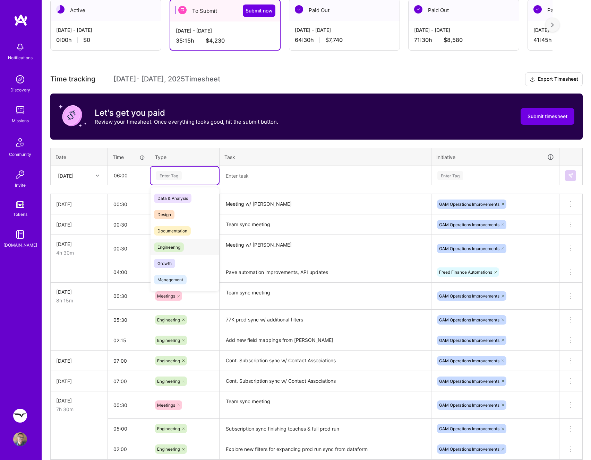
click at [175, 243] on span "Engineering" at bounding box center [169, 247] width 30 height 9
click at [249, 180] on textarea at bounding box center [325, 176] width 210 height 18
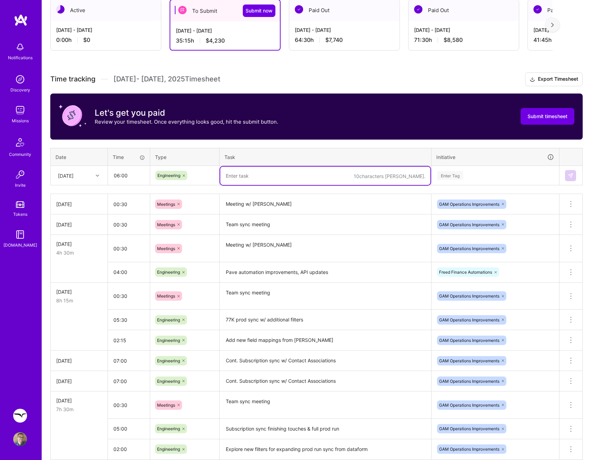
paste textarea "Pave automation improvements, API updates"
type textarea "Pave automation improvements, API updates"
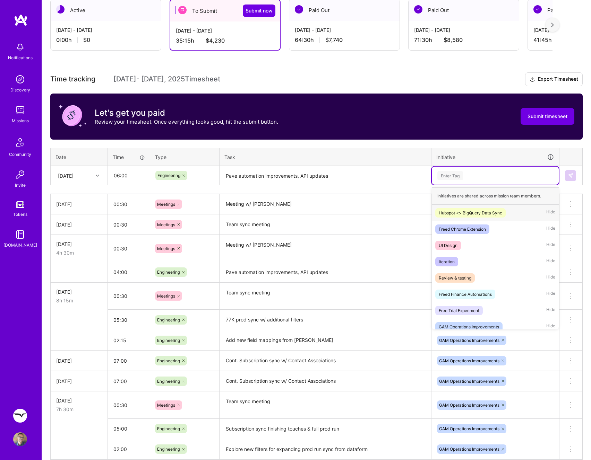
click at [461, 173] on div "Enter Tag" at bounding box center [450, 175] width 26 height 11
click at [466, 293] on div "Freed Finance Automations" at bounding box center [464, 294] width 53 height 7
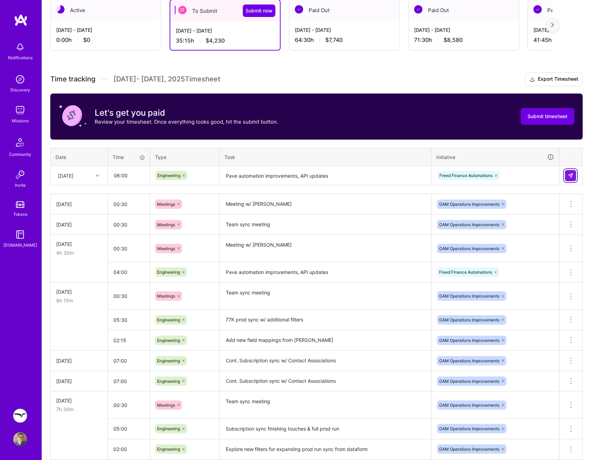
click at [565, 172] on button at bounding box center [570, 175] width 11 height 11
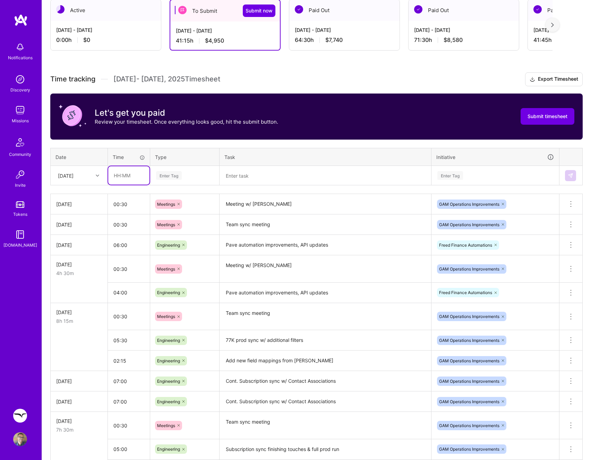
click at [121, 177] on input "text" at bounding box center [128, 175] width 41 height 18
type input "01:00"
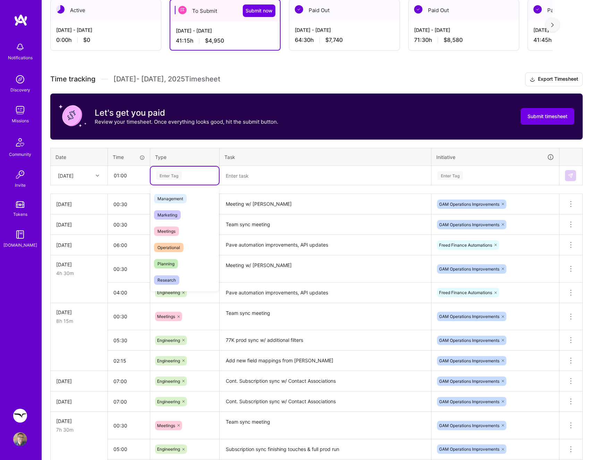
scroll to position [84, 0]
click at [180, 270] on div "Research" at bounding box center [184, 277] width 68 height 16
click at [244, 176] on textarea at bounding box center [325, 176] width 210 height 18
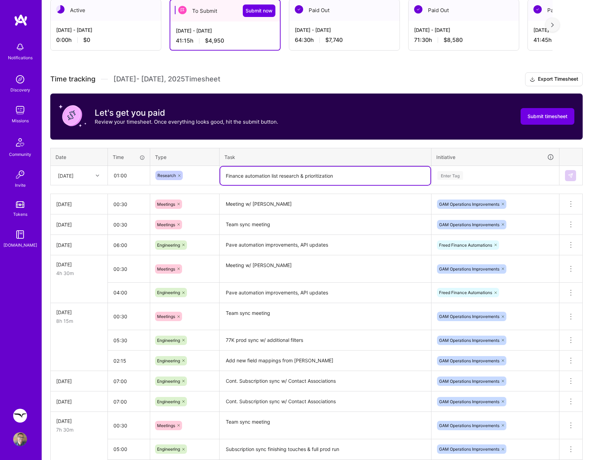
type textarea "Finance automation list research & prioritization"
click at [511, 182] on div "Enter Tag" at bounding box center [495, 176] width 127 height 18
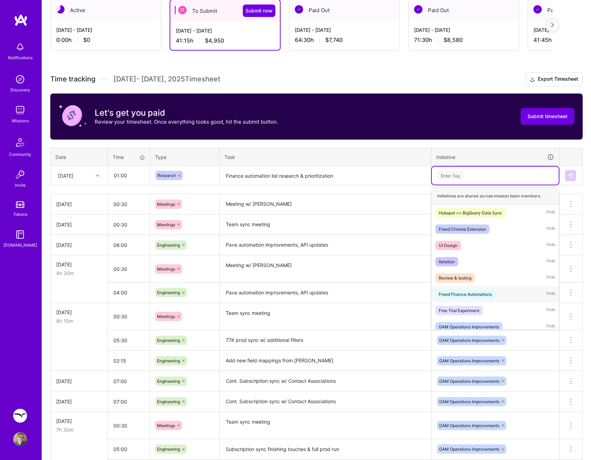
click at [488, 291] on div "Freed Finance Automations" at bounding box center [464, 294] width 53 height 7
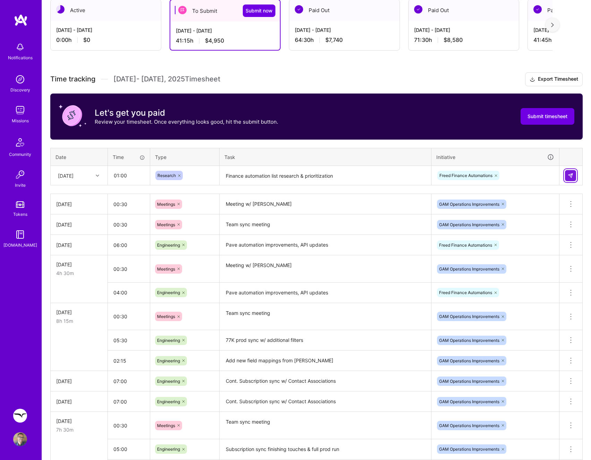
click at [569, 174] on img at bounding box center [570, 176] width 6 height 6
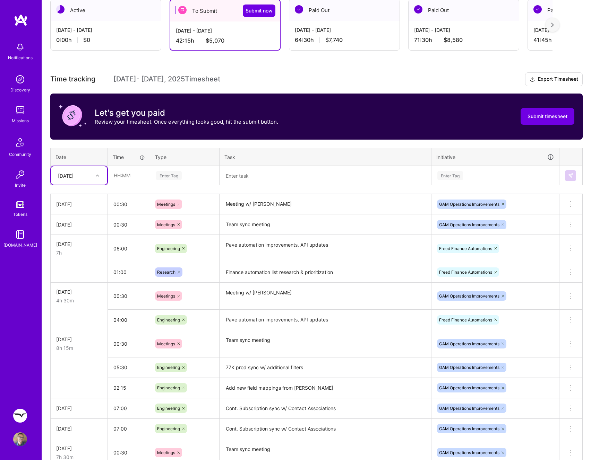
scroll to position [130, 0]
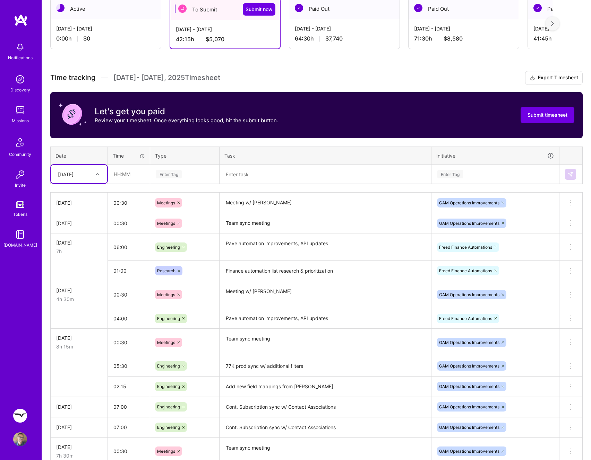
click at [94, 173] on div at bounding box center [98, 174] width 11 height 9
click at [84, 216] on div "[DATE]" at bounding box center [79, 218] width 56 height 13
click at [127, 174] on input "text" at bounding box center [128, 174] width 41 height 18
type input "06:30"
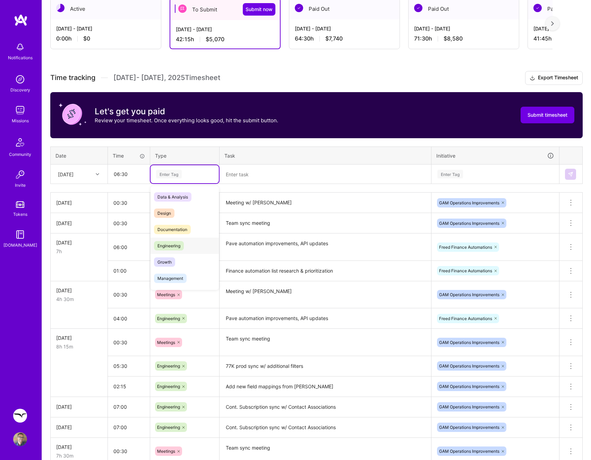
click at [181, 251] on div "Engineering" at bounding box center [184, 246] width 68 height 16
click at [232, 177] on textarea at bounding box center [325, 174] width 210 height 18
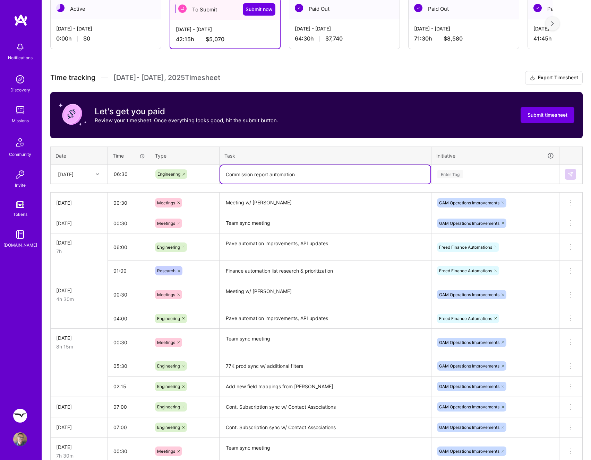
click at [305, 175] on textarea "Commission report automation" at bounding box center [325, 174] width 210 height 18
type textarea "Commission report automation"
click at [497, 175] on div "Enter Tag" at bounding box center [494, 174] width 117 height 9
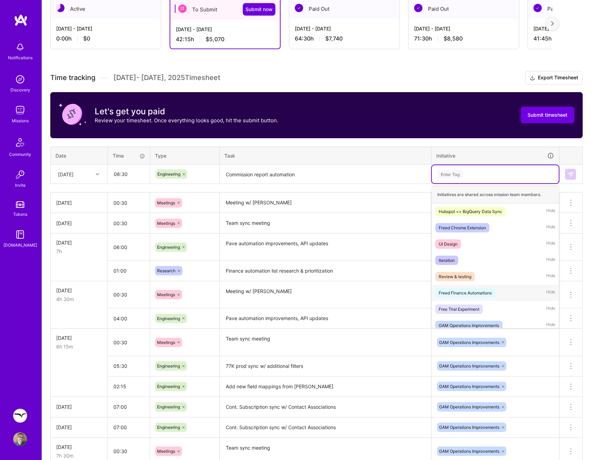
click at [467, 297] on span "Freed Finance Automations" at bounding box center [465, 292] width 60 height 9
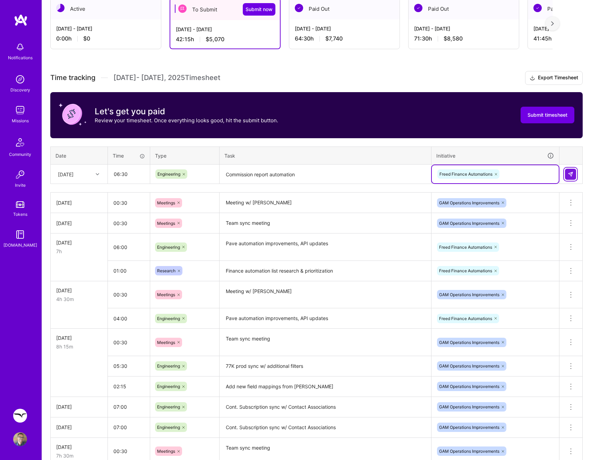
click at [572, 175] on img at bounding box center [570, 175] width 6 height 6
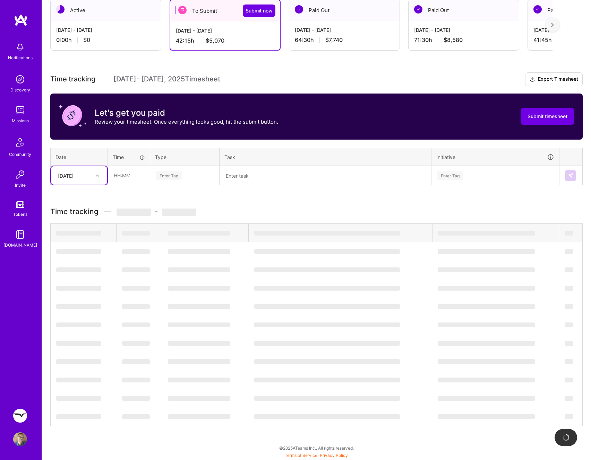
scroll to position [128, 0]
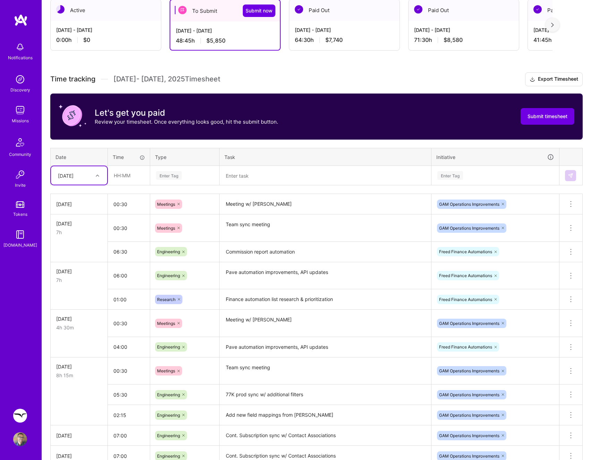
click at [100, 179] on div at bounding box center [98, 175] width 11 height 9
click at [81, 247] on div "[DATE]" at bounding box center [79, 246] width 56 height 13
click at [126, 180] on input "text" at bounding box center [128, 175] width 41 height 18
type input "07:30"
click at [201, 171] on div "Enter Tag" at bounding box center [184, 175] width 59 height 9
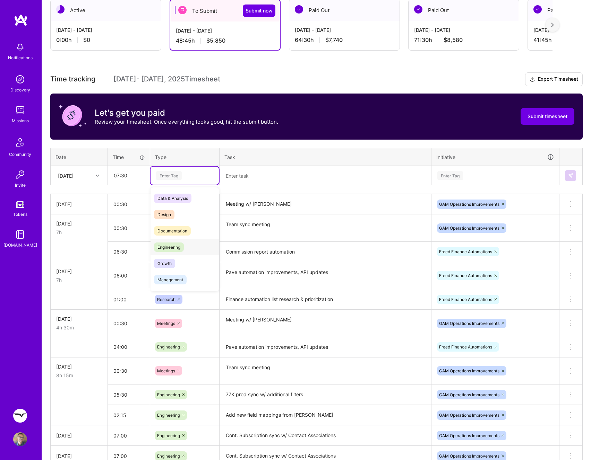
click at [185, 247] on div "Engineering" at bounding box center [184, 247] width 68 height 16
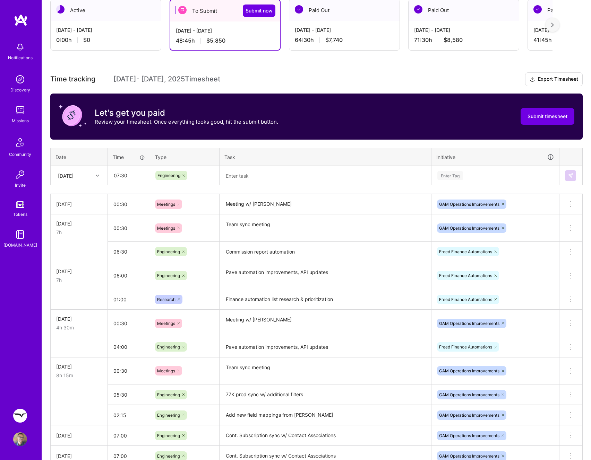
click at [255, 186] on div "Time tracking [DATE] - [DATE] Timesheet Export Timesheet Let's get you paid Rev…" at bounding box center [316, 312] width 532 height 481
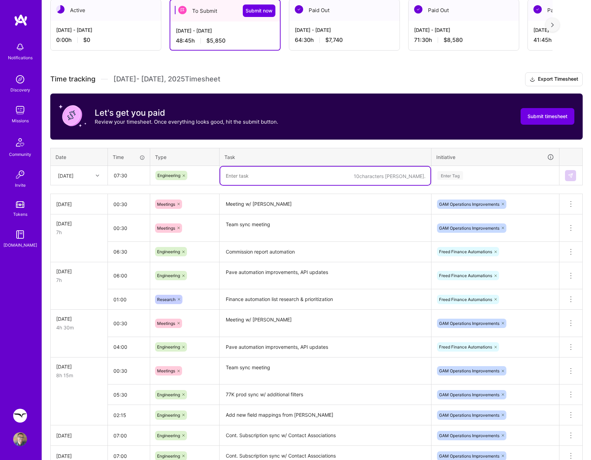
click at [263, 176] on textarea at bounding box center [325, 176] width 210 height 18
paste textarea "Commission report automation"
type textarea "Commission report automation"
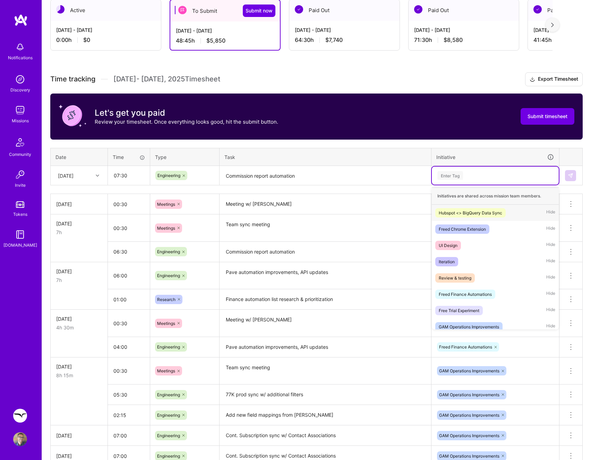
click at [475, 175] on div "Enter Tag" at bounding box center [494, 175] width 117 height 9
click at [465, 291] on div "Freed Finance Automations" at bounding box center [464, 294] width 53 height 7
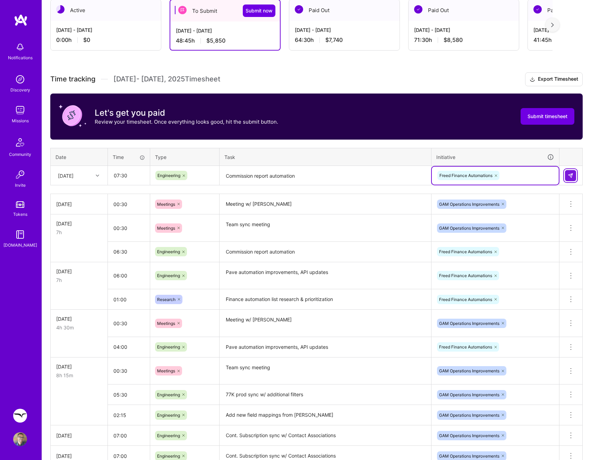
click at [567, 176] on img at bounding box center [570, 176] width 6 height 6
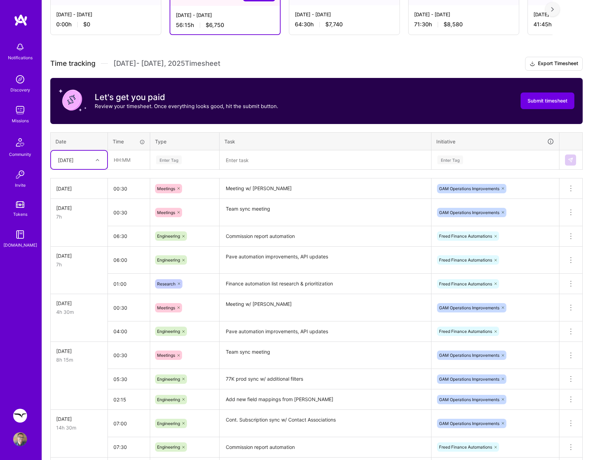
scroll to position [283, 0]
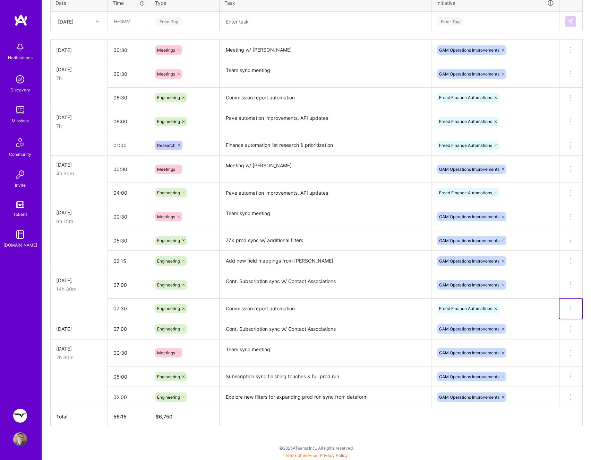
click at [569, 307] on icon at bounding box center [570, 309] width 8 height 8
click at [555, 318] on button "Delete row" at bounding box center [554, 320] width 36 height 17
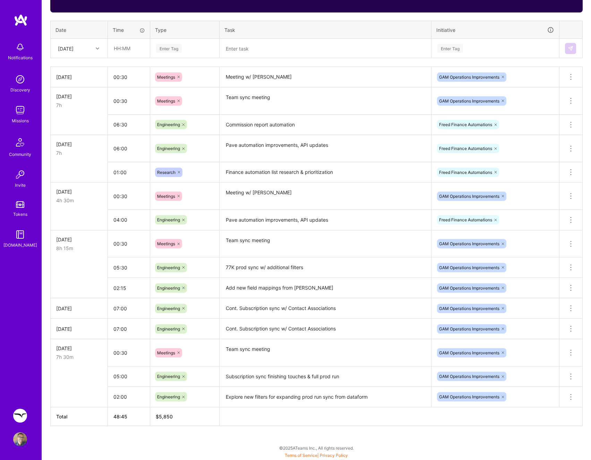
scroll to position [255, 0]
click at [89, 52] on div "[DATE]" at bounding box center [73, 48] width 38 height 11
click at [84, 113] on div "[DATE]" at bounding box center [79, 110] width 56 height 13
click at [129, 46] on input "text" at bounding box center [128, 48] width 41 height 18
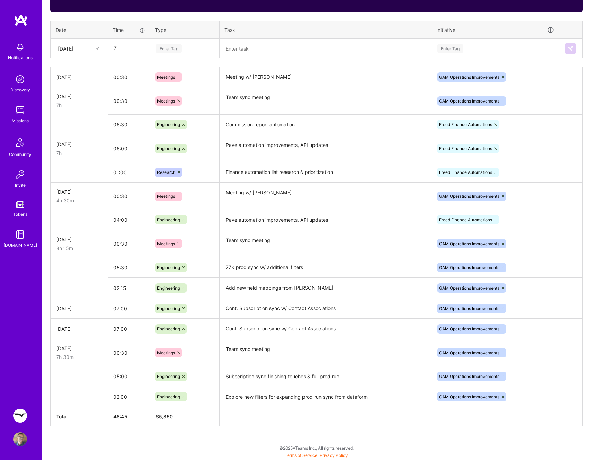
type input "07:00"
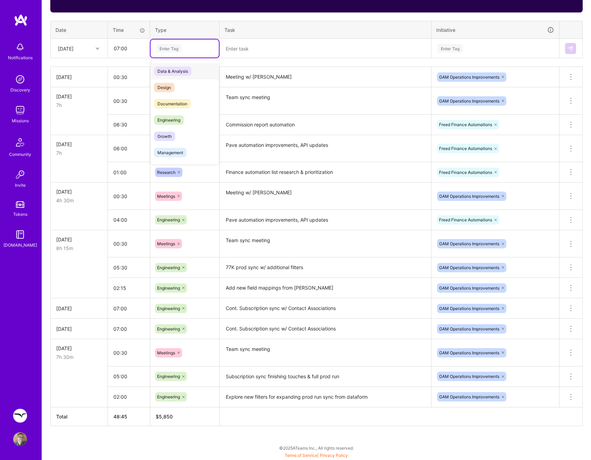
click at [173, 50] on div "Enter Tag" at bounding box center [169, 48] width 26 height 11
click at [184, 125] on div "Engineering" at bounding box center [184, 120] width 68 height 16
click at [268, 53] on textarea at bounding box center [325, 49] width 210 height 18
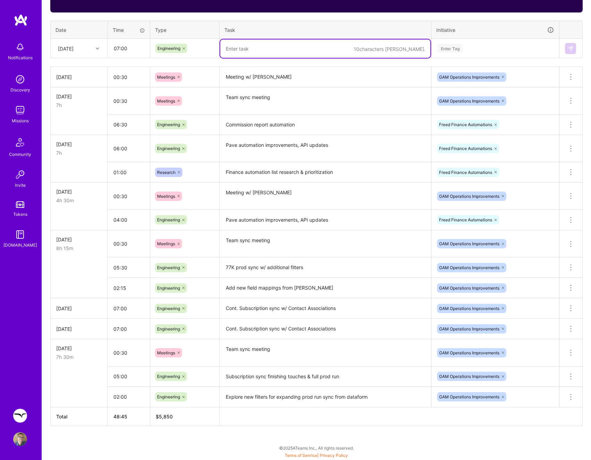
paste textarea "Commission report automation"
type textarea "Commission report automation"
click at [484, 47] on div "Enter Tag" at bounding box center [494, 48] width 117 height 9
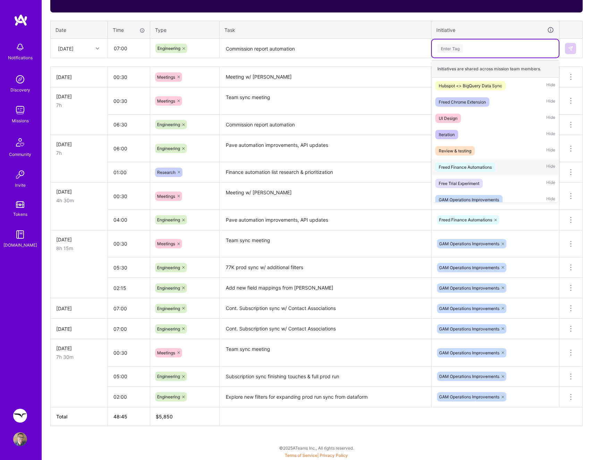
click at [464, 167] on div "Freed Finance Automations" at bounding box center [464, 167] width 53 height 7
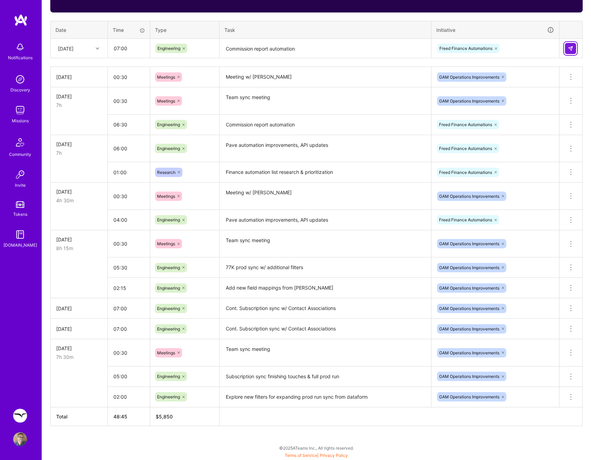
click at [566, 50] on button at bounding box center [570, 48] width 11 height 11
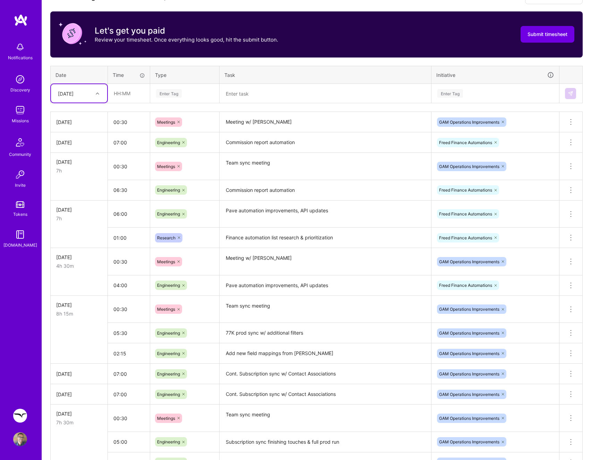
scroll to position [210, 0]
click at [96, 95] on icon at bounding box center [97, 93] width 3 height 3
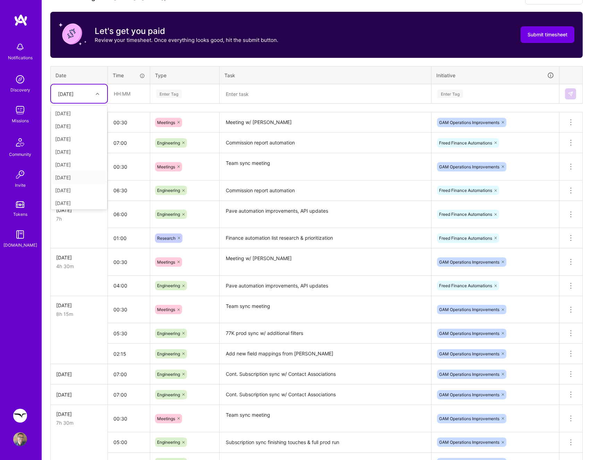
scroll to position [91, 0]
click at [80, 164] on div "[DATE]" at bounding box center [79, 163] width 56 height 13
click at [115, 97] on input "text" at bounding box center [128, 94] width 41 height 18
type input "06:30"
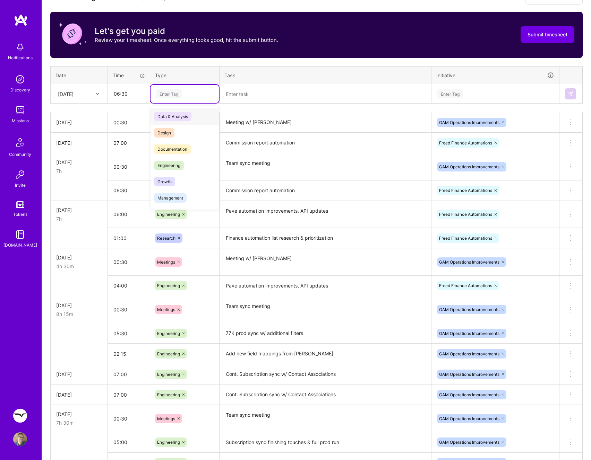
click at [176, 90] on div "Enter Tag" at bounding box center [169, 93] width 26 height 11
click at [171, 163] on span "Engineering" at bounding box center [169, 165] width 30 height 9
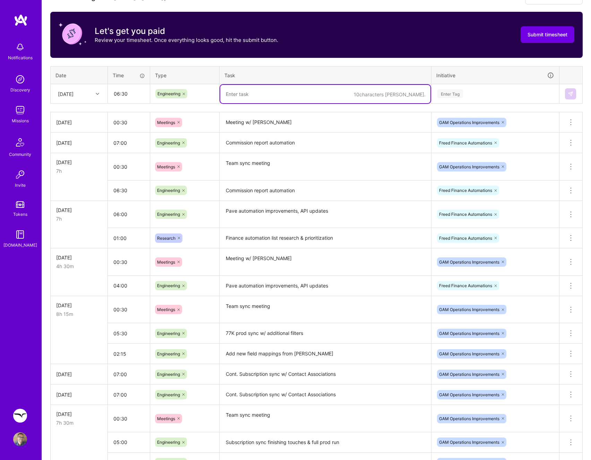
click at [263, 95] on textarea at bounding box center [325, 94] width 210 height 18
paste textarea "Commission report automation"
type textarea "Commission report automation"
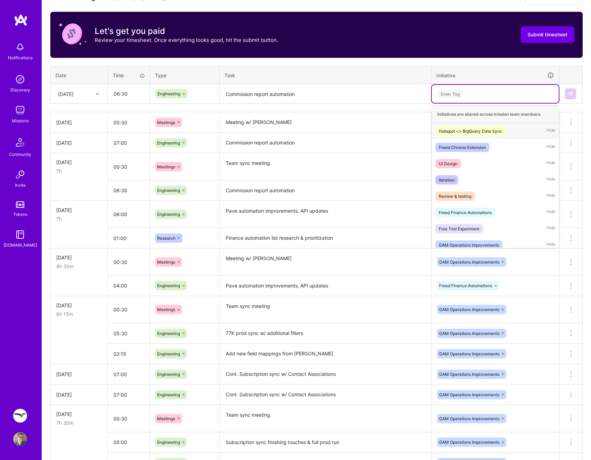
click at [502, 96] on div "Enter Tag" at bounding box center [494, 93] width 117 height 9
click at [463, 208] on div "Freed Finance Automations Hide" at bounding box center [495, 213] width 127 height 16
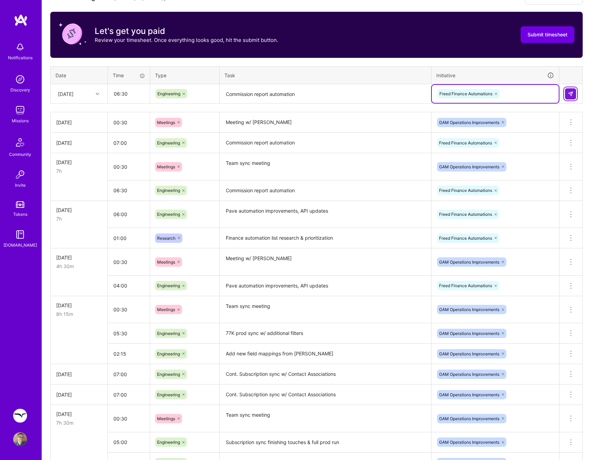
click at [566, 89] on button at bounding box center [570, 93] width 11 height 11
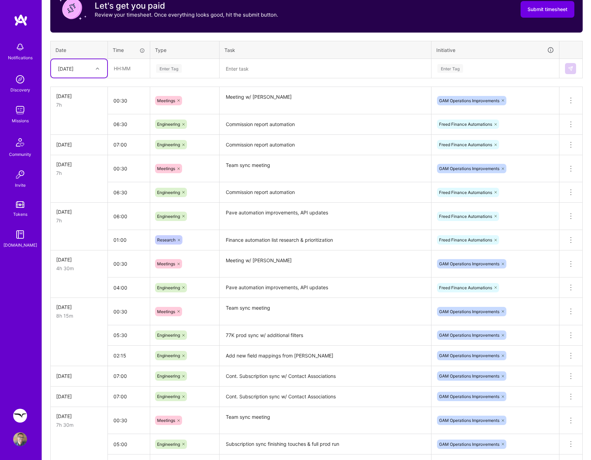
scroll to position [240, 0]
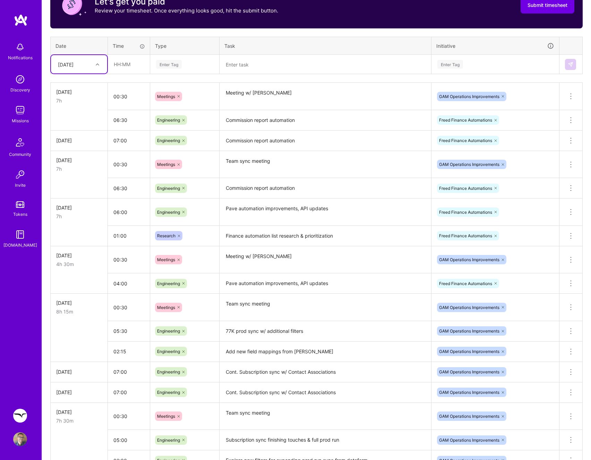
click at [98, 69] on div at bounding box center [98, 64] width 11 height 9
click at [84, 157] on div "[DATE]" at bounding box center [79, 161] width 56 height 13
click at [141, 69] on input "text" at bounding box center [128, 64] width 41 height 18
type input "03:00"
click at [203, 62] on div "Enter Tag" at bounding box center [184, 64] width 59 height 9
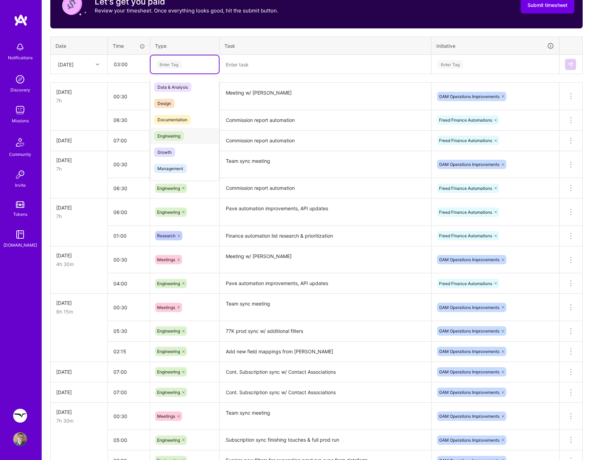
click at [175, 138] on span "Engineering" at bounding box center [169, 135] width 30 height 9
click at [249, 66] on textarea at bounding box center [325, 64] width 210 height 18
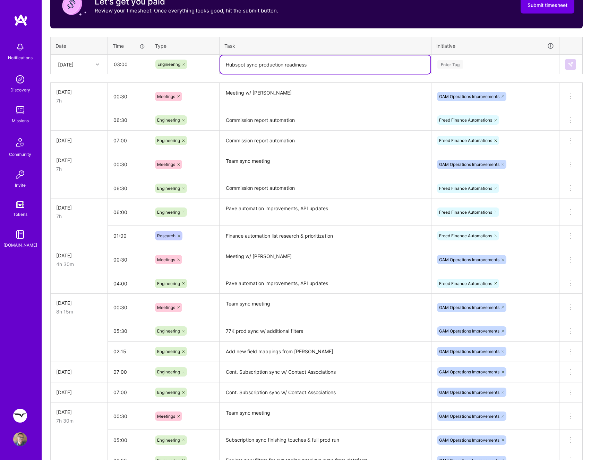
type textarea "Hubspot sync production readiness"
click at [458, 67] on div "Enter Tag" at bounding box center [450, 64] width 26 height 11
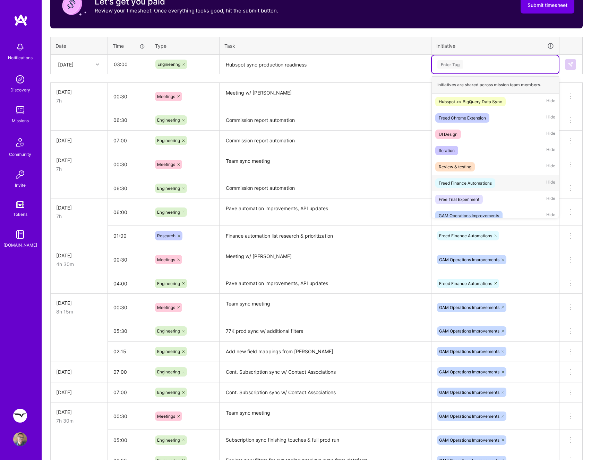
scroll to position [6, 0]
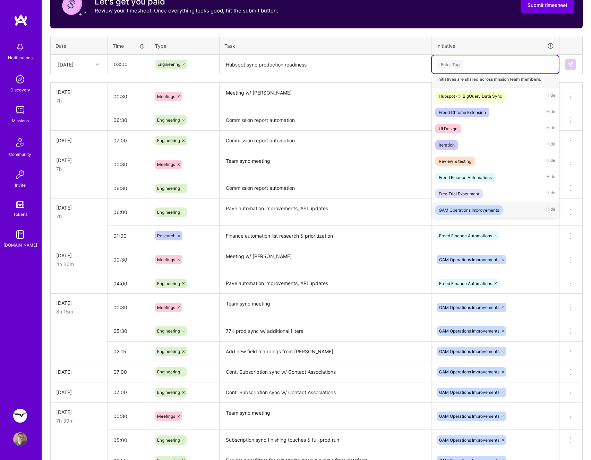
click at [474, 206] on span "GAM Operations Improvements" at bounding box center [468, 210] width 67 height 9
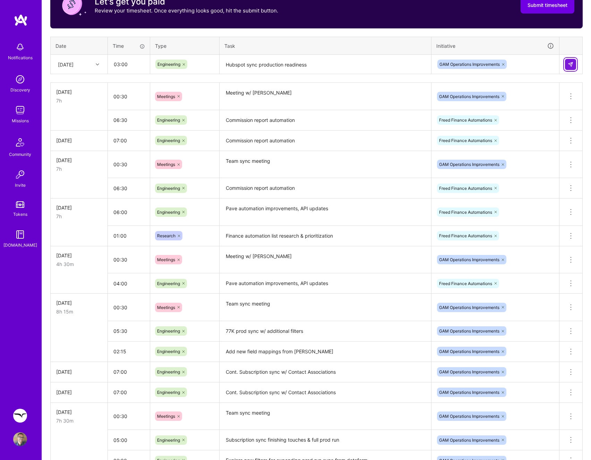
click at [568, 67] on img at bounding box center [570, 65] width 6 height 6
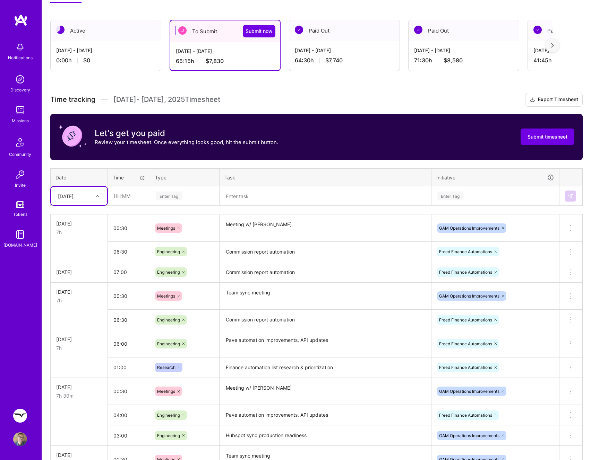
scroll to position [108, 0]
click at [96, 195] on icon at bounding box center [97, 195] width 3 height 3
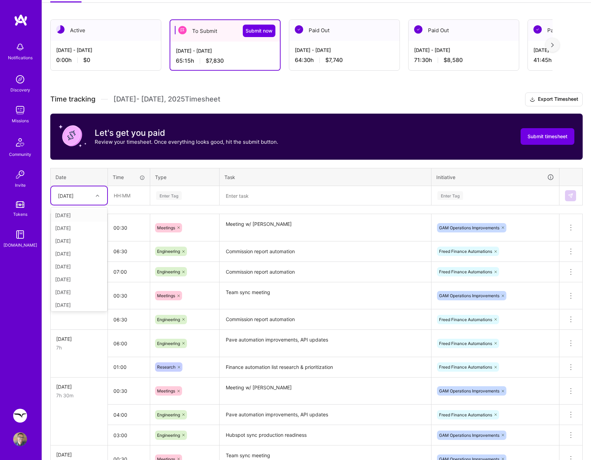
click at [98, 193] on div at bounding box center [98, 195] width 11 height 9
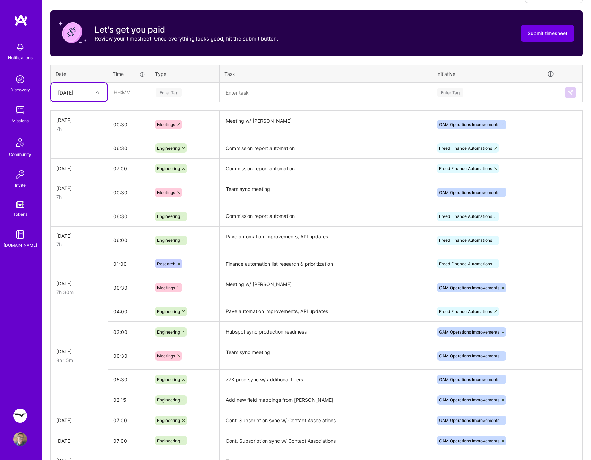
scroll to position [207, 0]
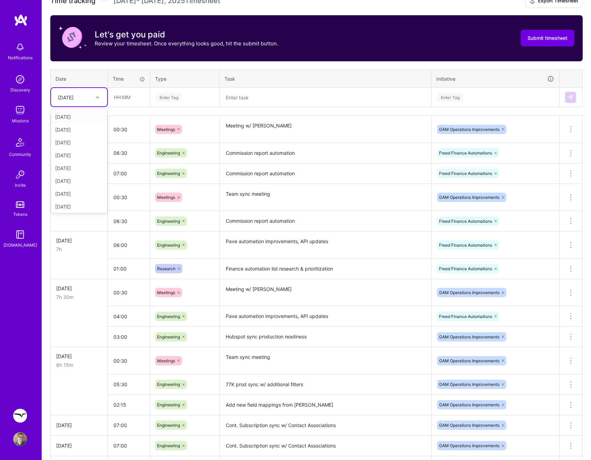
click at [98, 94] on div at bounding box center [98, 97] width 11 height 9
click at [88, 178] on div "[DATE]" at bounding box center [79, 179] width 56 height 13
click at [131, 98] on input "text" at bounding box center [128, 97] width 41 height 18
type input "07:30"
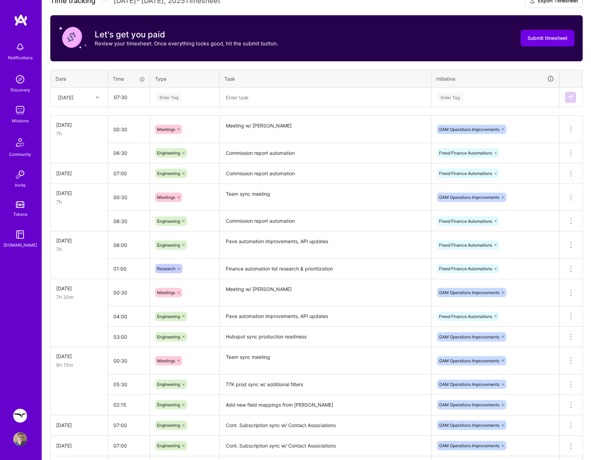
click at [175, 103] on div "Enter Tag" at bounding box center [184, 97] width 68 height 18
click at [171, 169] on span "Engineering" at bounding box center [169, 168] width 30 height 9
click at [261, 105] on textarea at bounding box center [325, 97] width 210 height 18
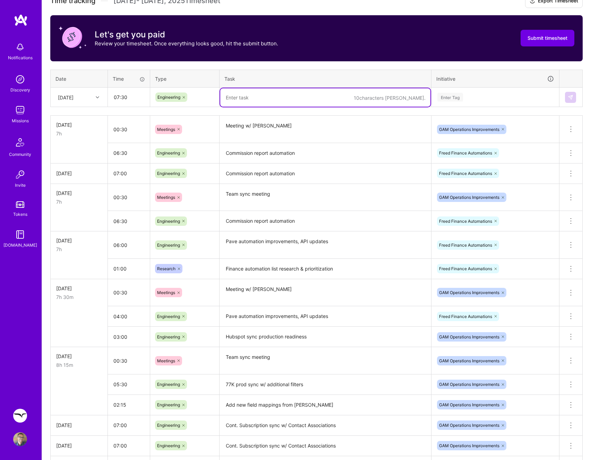
paste textarea "Commission report automation"
type textarea "Commission report automation"
click at [509, 101] on div "Enter Tag" at bounding box center [494, 97] width 117 height 9
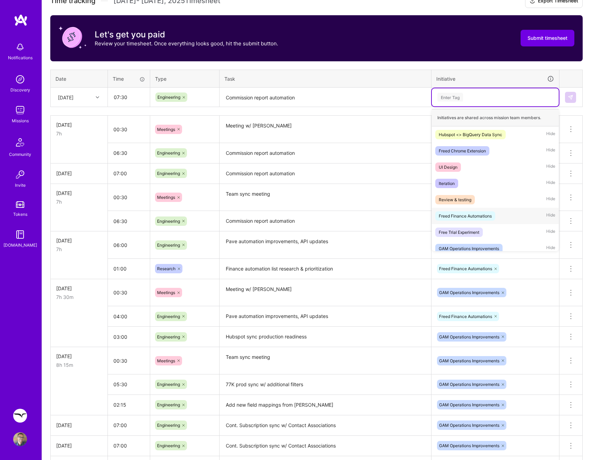
click at [484, 213] on div "Freed Finance Automations" at bounding box center [464, 215] width 53 height 7
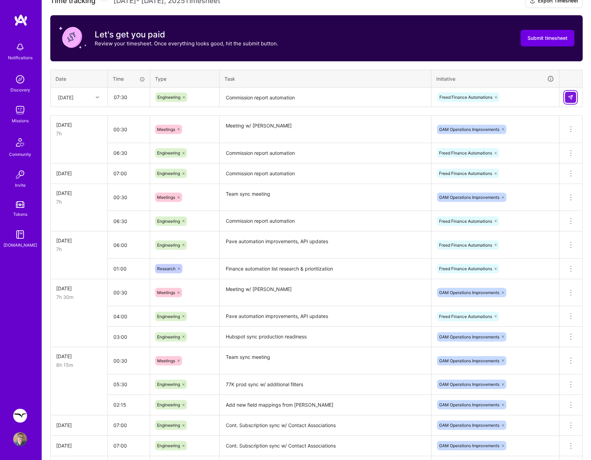
click at [572, 101] on button at bounding box center [570, 97] width 11 height 11
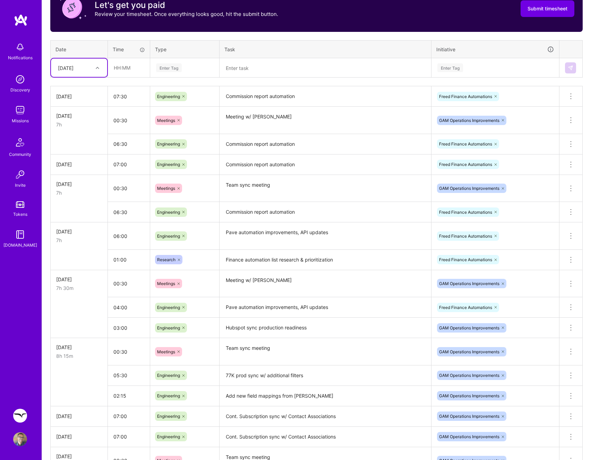
scroll to position [236, 0]
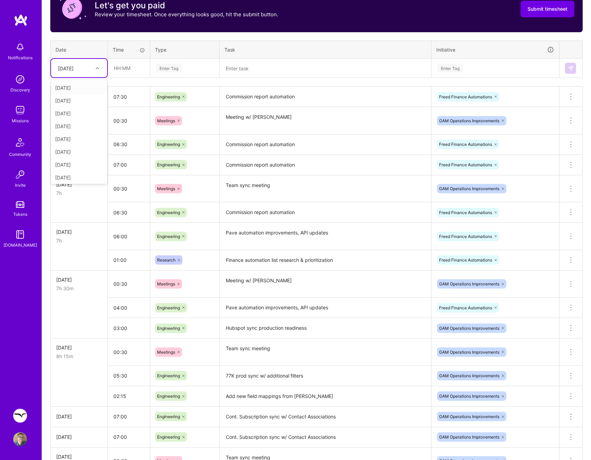
click at [69, 67] on div "[DATE]" at bounding box center [66, 67] width 16 height 7
click at [141, 35] on div "Time tracking [DATE] - [DATE] Timesheet Export Timesheet Let's get you paid Rev…" at bounding box center [316, 250] width 532 height 570
click at [120, 117] on input "00:30" at bounding box center [129, 121] width 42 height 18
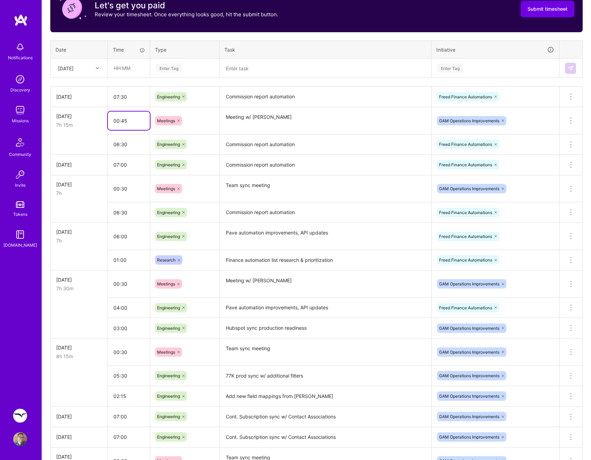
type input "00:45"
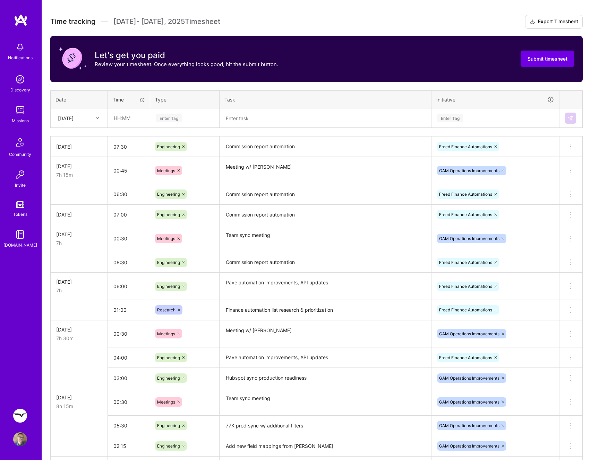
scroll to position [185, 0]
click at [252, 149] on textarea "Commission report automation" at bounding box center [325, 147] width 210 height 19
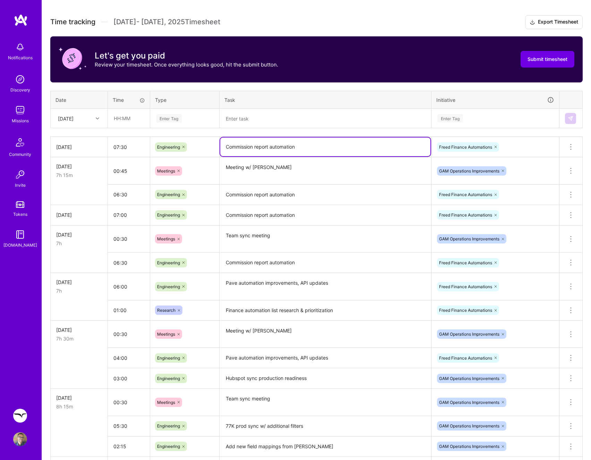
click at [252, 149] on textarea "Commission report automation" at bounding box center [325, 147] width 210 height 19
click at [188, 85] on div "Time tracking [DATE] - [DATE] Timesheet Export Timesheet Let's get you paid Rev…" at bounding box center [316, 300] width 532 height 570
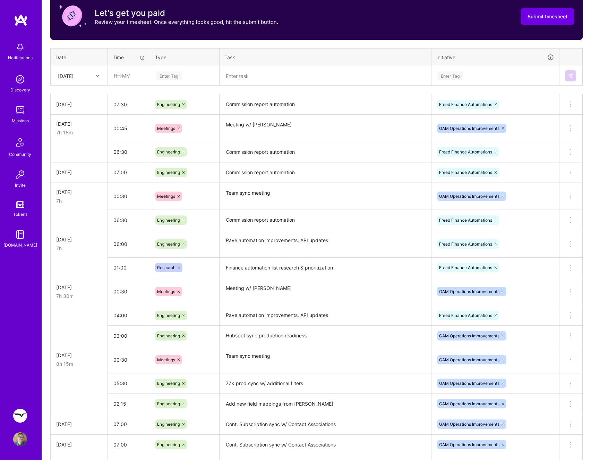
scroll to position [233, 0]
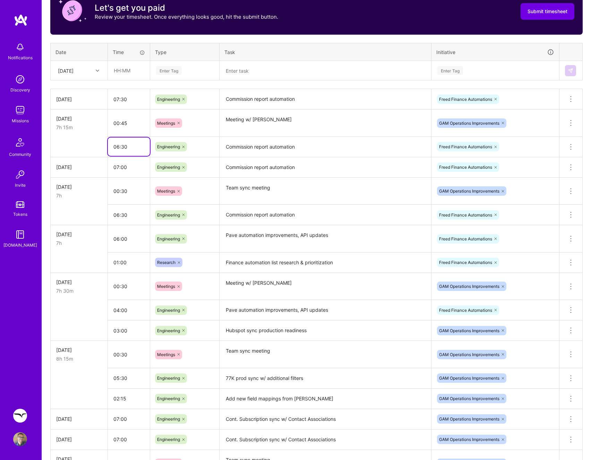
click at [120, 148] on input "06:30" at bounding box center [129, 147] width 42 height 18
type input "07:00"
click at [127, 168] on input "07:00" at bounding box center [129, 167] width 42 height 18
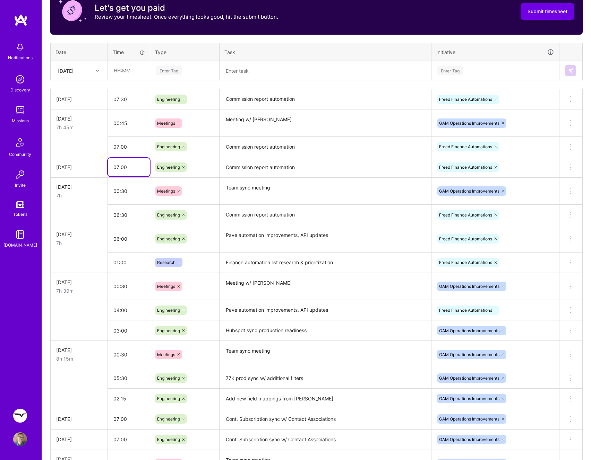
click at [127, 168] on input "07:00" at bounding box center [129, 167] width 42 height 18
type input "07:30"
click at [124, 239] on input "06:00" at bounding box center [129, 239] width 42 height 18
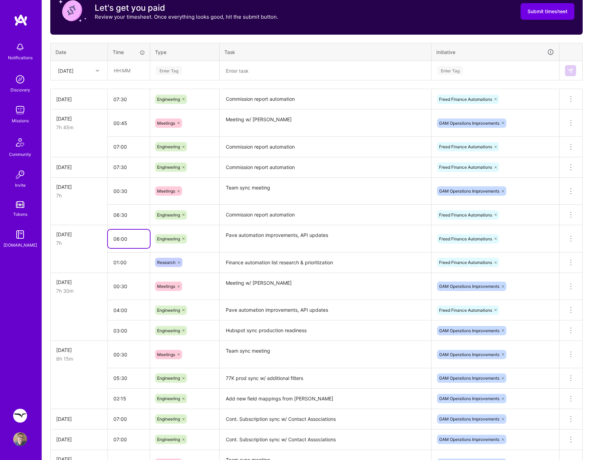
click at [124, 239] on input "06:00" at bounding box center [129, 239] width 42 height 18
click at [123, 266] on input "01:00" at bounding box center [129, 262] width 42 height 18
type input "01:30"
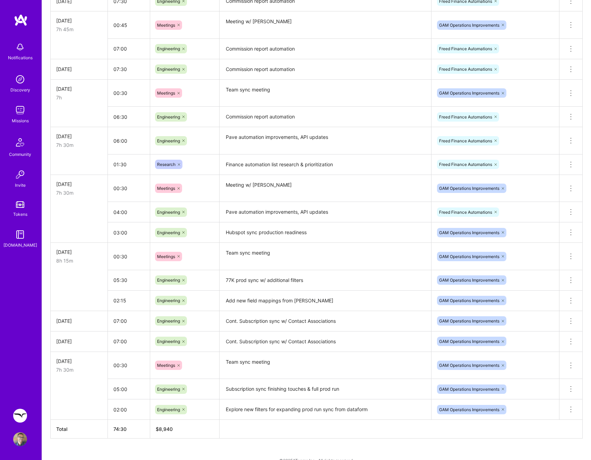
scroll to position [344, 0]
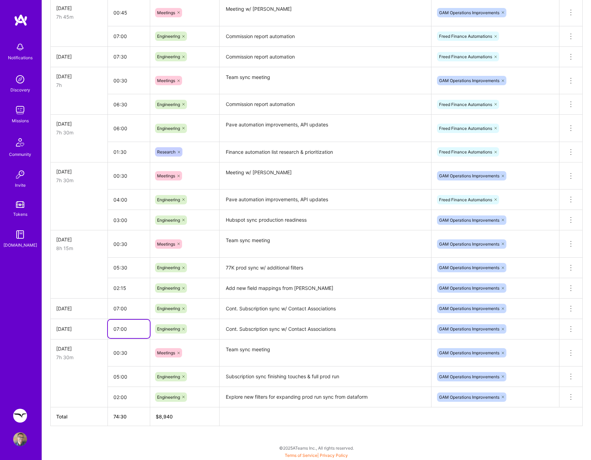
click at [131, 331] on input "07:00" at bounding box center [129, 329] width 42 height 18
type input "07:30"
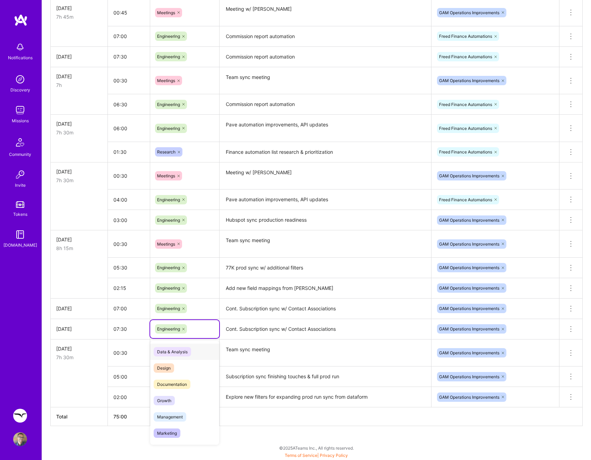
scroll to position [155, 0]
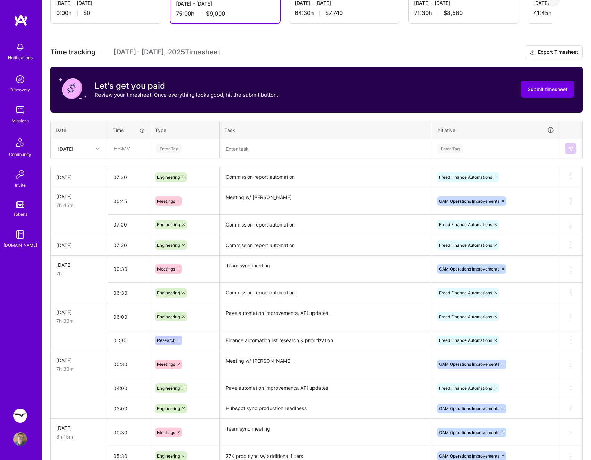
click at [285, 51] on h3 "Time tracking [DATE] - [DATE] Timesheet Export Timesheet" at bounding box center [316, 52] width 532 height 14
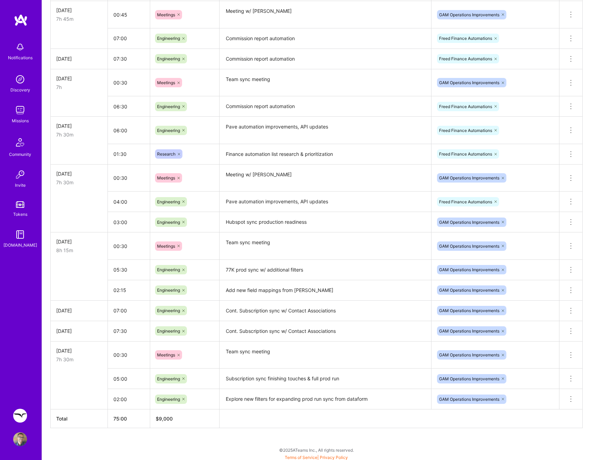
scroll to position [344, 0]
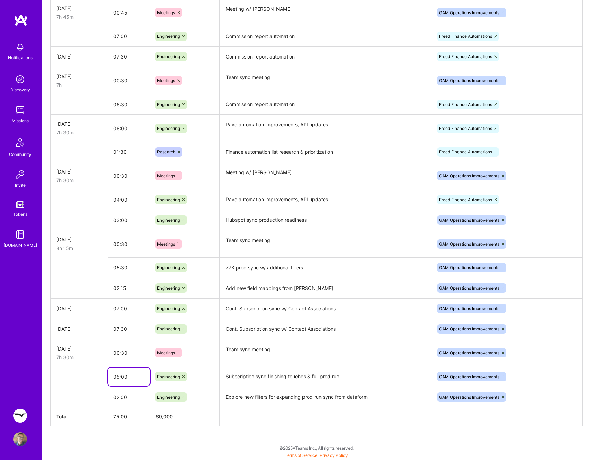
click at [128, 374] on input "05:00" at bounding box center [129, 377] width 42 height 18
type input "04:45"
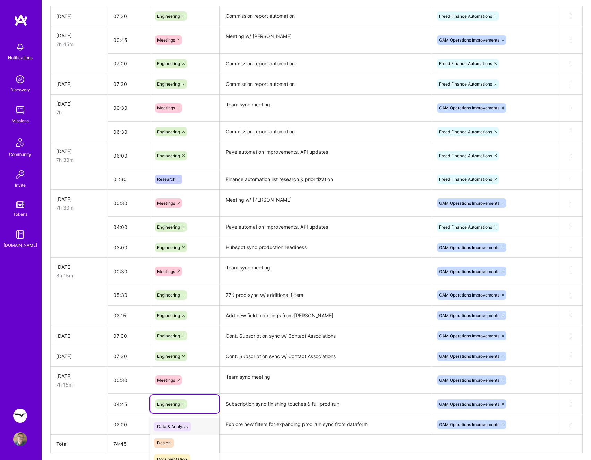
scroll to position [279, 0]
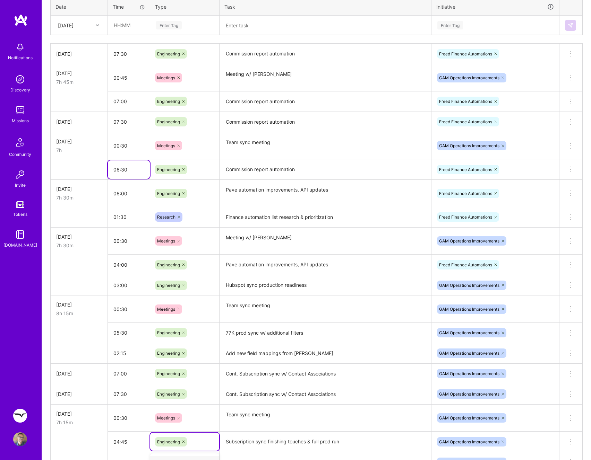
click at [126, 171] on input "06:30" at bounding box center [129, 169] width 42 height 18
type input "06:45"
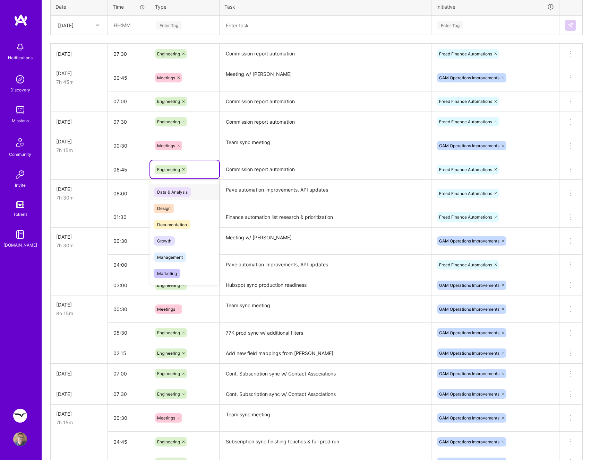
scroll to position [276, 0]
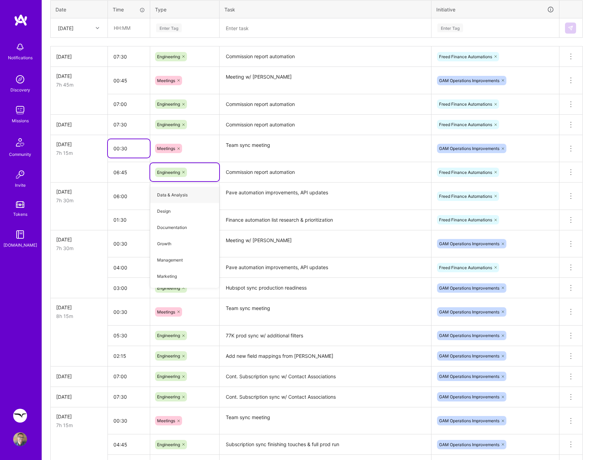
click at [121, 148] on input "00:30" at bounding box center [129, 148] width 42 height 18
click at [121, 147] on input "00:30" at bounding box center [129, 148] width 42 height 18
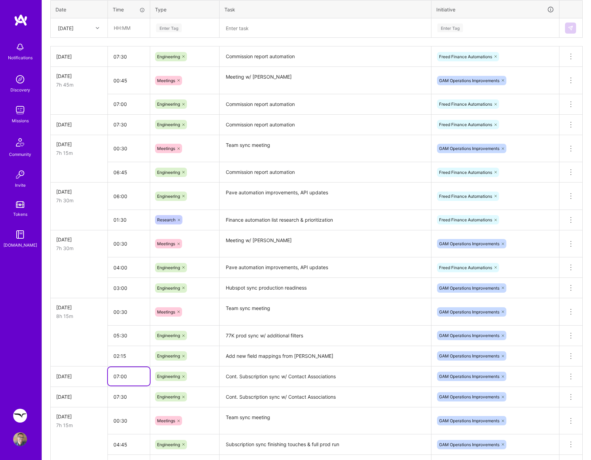
click at [122, 377] on input "07:00" at bounding box center [129, 376] width 42 height 18
type input "07:45"
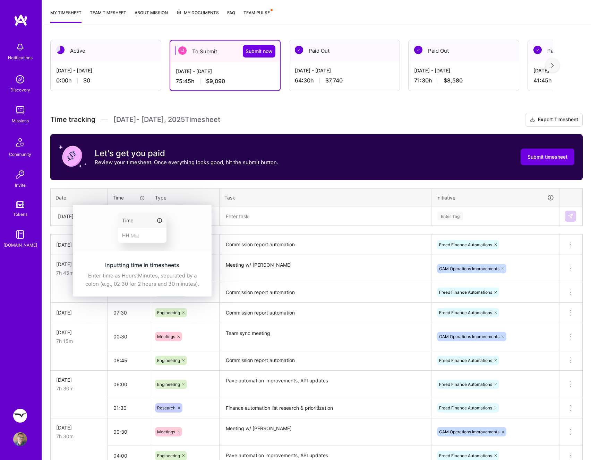
scroll to position [0, 0]
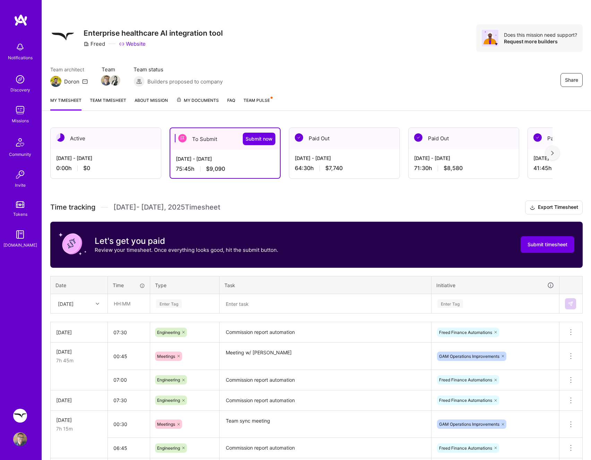
click at [161, 196] on div "Active [DATE] - [DATE] 0:00 h $0 To Submit Submit now [DATE] - [DATE] 75:45 h $…" at bounding box center [316, 461] width 549 height 685
click at [547, 242] on span "Submit timesheet" at bounding box center [547, 244] width 40 height 7
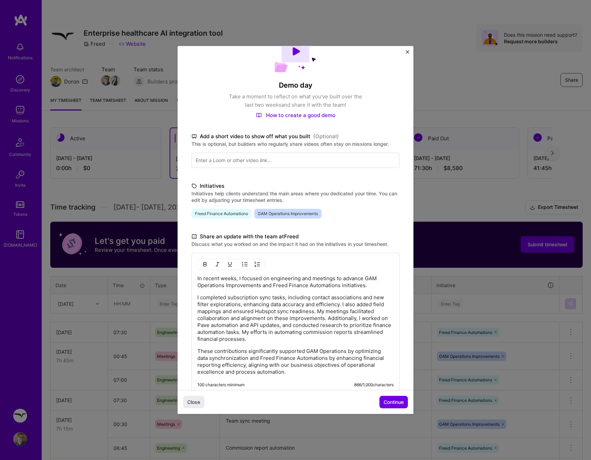
scroll to position [35, 0]
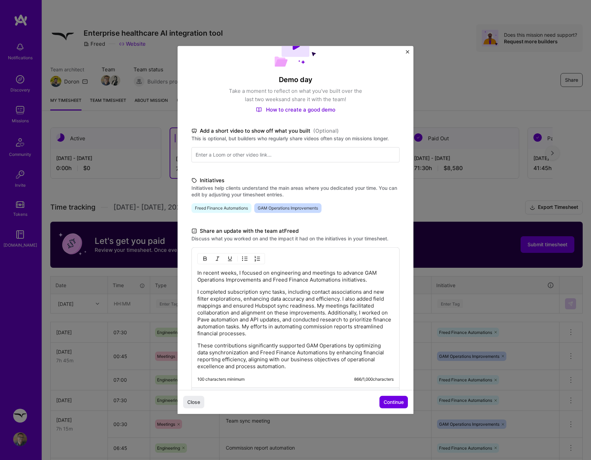
click at [238, 208] on span "Freed Finance Automations" at bounding box center [221, 208] width 60 height 10
click at [259, 209] on span "GAM Operations Improvements" at bounding box center [287, 208] width 67 height 10
click at [385, 402] on span "Continue" at bounding box center [393, 402] width 20 height 7
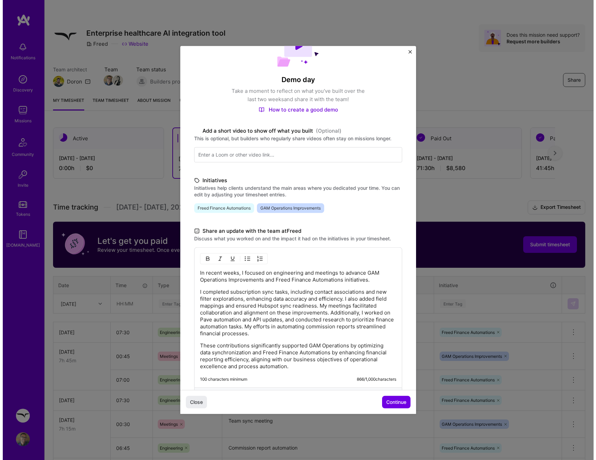
scroll to position [0, 0]
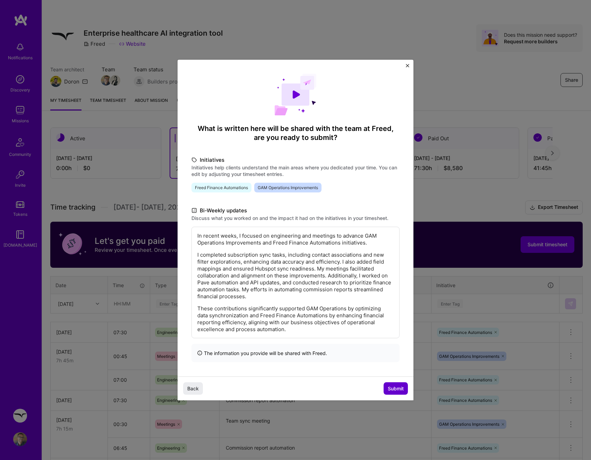
click at [388, 386] on span "Submit" at bounding box center [396, 388] width 16 height 7
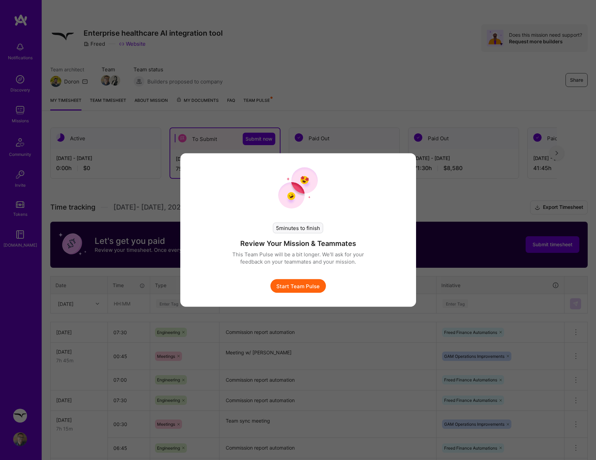
click at [309, 283] on button "Start Team Pulse" at bounding box center [297, 286] width 55 height 14
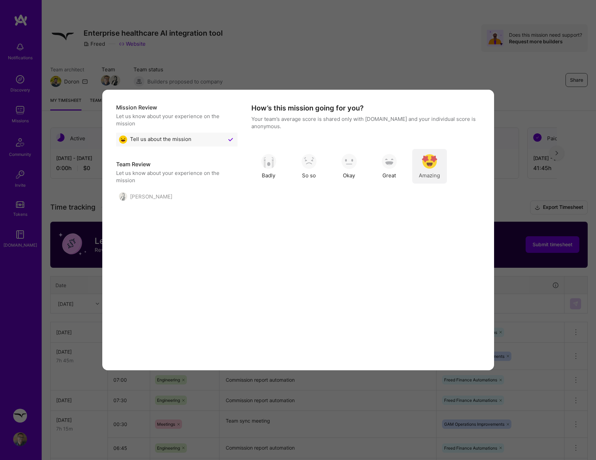
click at [422, 172] on span "Amazing" at bounding box center [429, 175] width 21 height 7
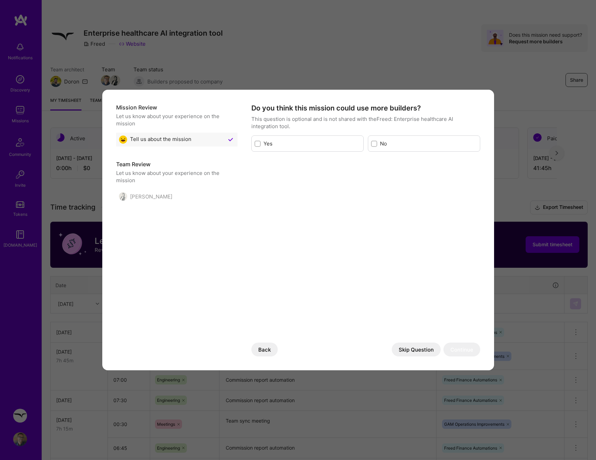
click at [315, 144] on label "Yes" at bounding box center [311, 143] width 97 height 7
click at [261, 144] on input "modal" at bounding box center [258, 144] width 5 height 5
checkbox input "true"
click at [377, 144] on div "No" at bounding box center [424, 144] width 112 height 16
click at [153, 188] on div "Team Review Let us know about your experience on the mission [PERSON_NAME]" at bounding box center [176, 181] width 121 height 43
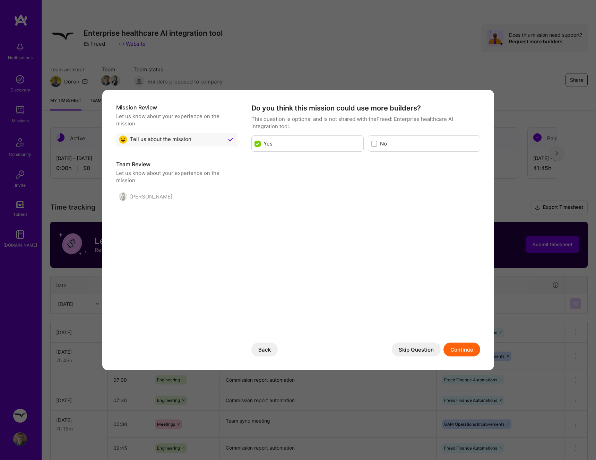
click at [137, 199] on div "[PERSON_NAME]" at bounding box center [145, 196] width 53 height 8
click at [377, 144] on div "No" at bounding box center [424, 144] width 112 height 16
click at [375, 144] on input "modal" at bounding box center [374, 144] width 5 height 5
checkbox input "true"
checkbox input "false"
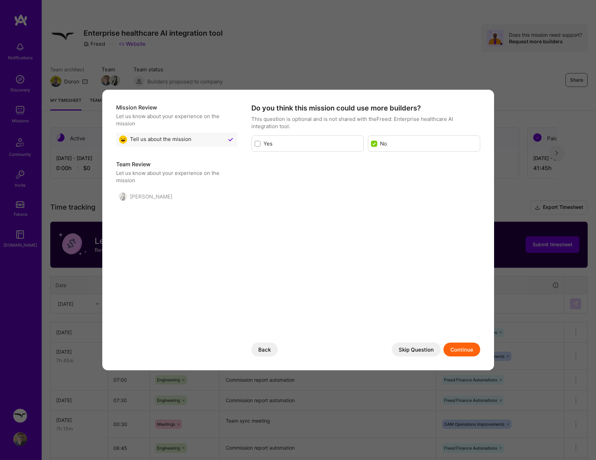
click at [425, 346] on button "Skip Question" at bounding box center [416, 350] width 49 height 14
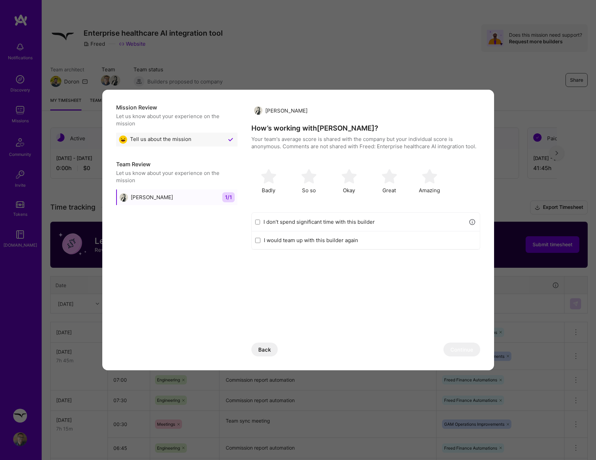
click at [321, 221] on label "I don’t spend significant time with this builder" at bounding box center [363, 221] width 201 height 7
